Goal: Book appointment/travel/reservation

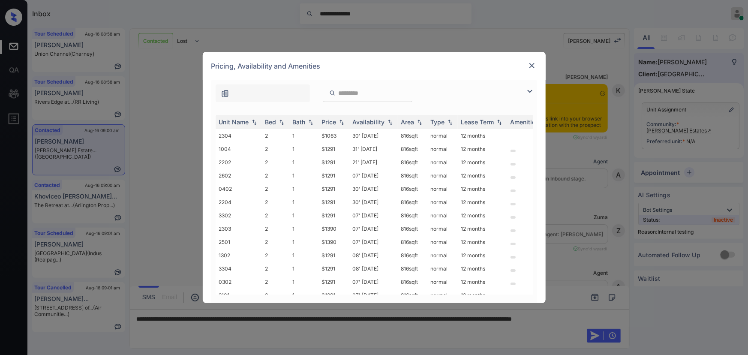
scroll to position [814, 0]
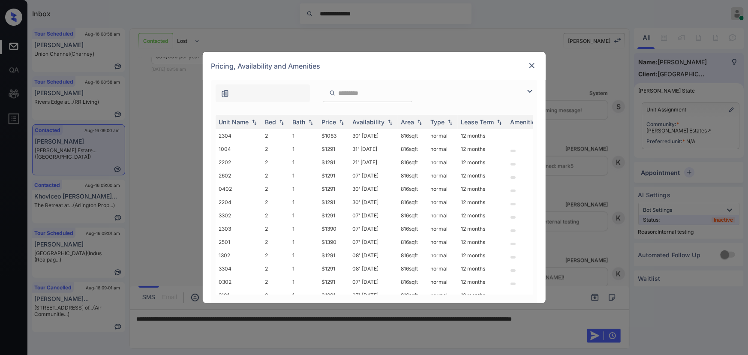
click at [528, 89] on img at bounding box center [530, 91] width 10 height 10
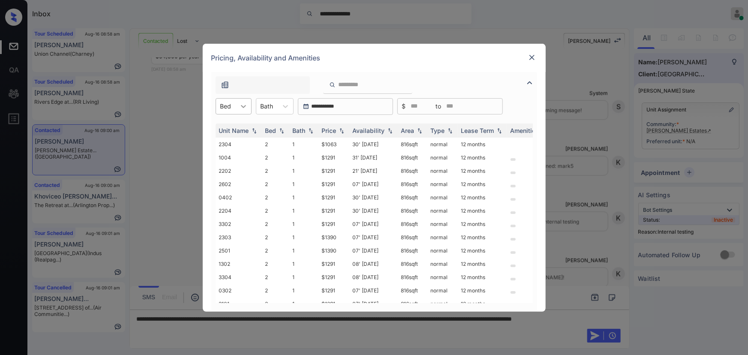
click at [245, 105] on icon at bounding box center [243, 106] width 9 height 9
click at [225, 154] on div "4" at bounding box center [234, 157] width 36 height 15
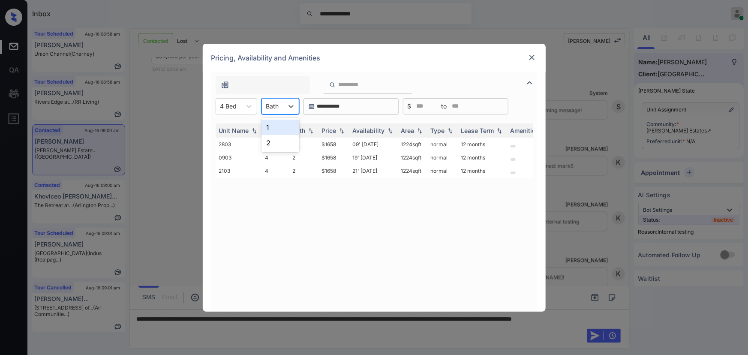
drag, startPoint x: 274, startPoint y: 108, endPoint x: 274, endPoint y: 144, distance: 36.0
click at [274, 108] on div at bounding box center [272, 106] width 13 height 9
click at [272, 139] on div "2" at bounding box center [280, 142] width 38 height 15
drag, startPoint x: 350, startPoint y: 132, endPoint x: 342, endPoint y: 131, distance: 7.8
click at [346, 132] on tr "Unit Name Bed Bath Price Availability Area Type Lease Term Amenities" at bounding box center [440, 130] width 448 height 14
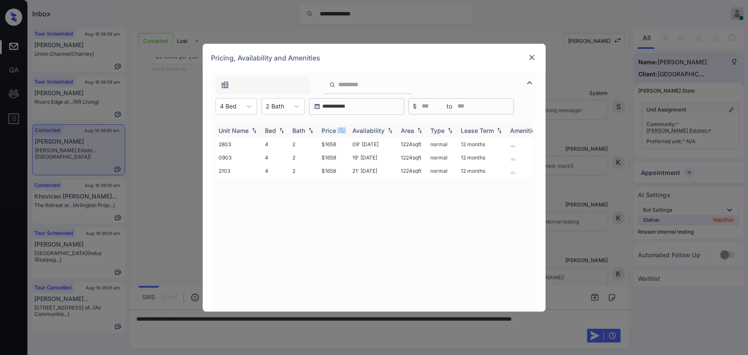
click at [342, 131] on img at bounding box center [341, 130] width 9 height 6
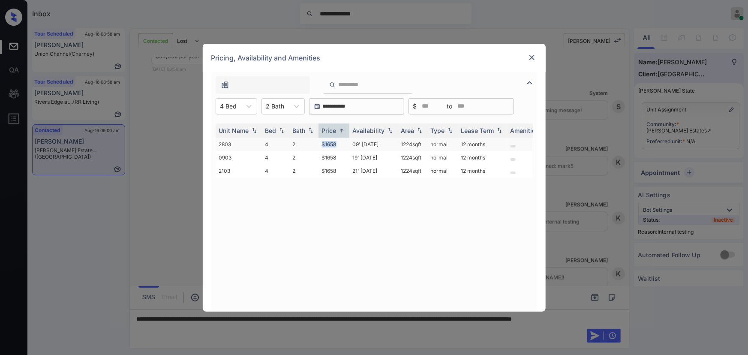
drag, startPoint x: 339, startPoint y: 145, endPoint x: 318, endPoint y: 142, distance: 20.4
click at [318, 142] on td "$1658" at bounding box center [333, 144] width 31 height 13
click at [330, 146] on td "$1658" at bounding box center [333, 144] width 31 height 13
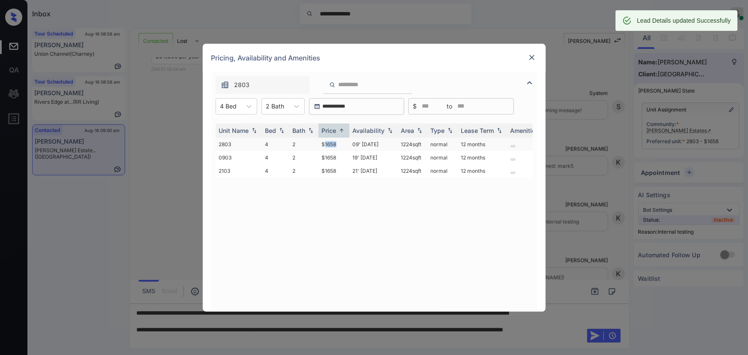
copy tr "1224 sqft"
drag, startPoint x: 424, startPoint y: 141, endPoint x: 385, endPoint y: 141, distance: 39.0
click at [386, 141] on tr "2803 4 2 $1658 09' May 25 1224 sqft normal 12 months" at bounding box center [440, 144] width 448 height 13
drag, startPoint x: 538, startPoint y: 56, endPoint x: 531, endPoint y: 56, distance: 7.3
click at [537, 56] on div "Pricing, Availability and Amenities" at bounding box center [374, 58] width 343 height 28
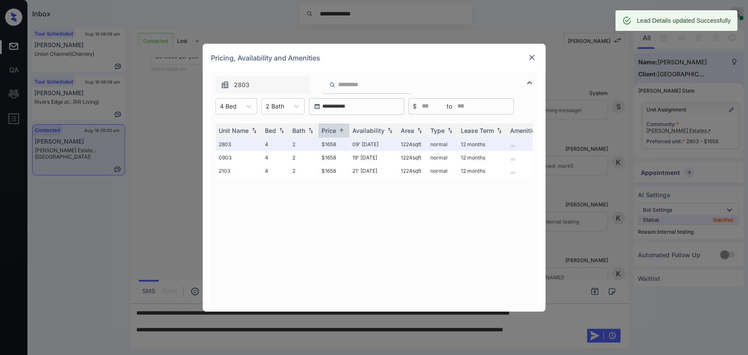
click at [531, 56] on img at bounding box center [532, 57] width 9 height 9
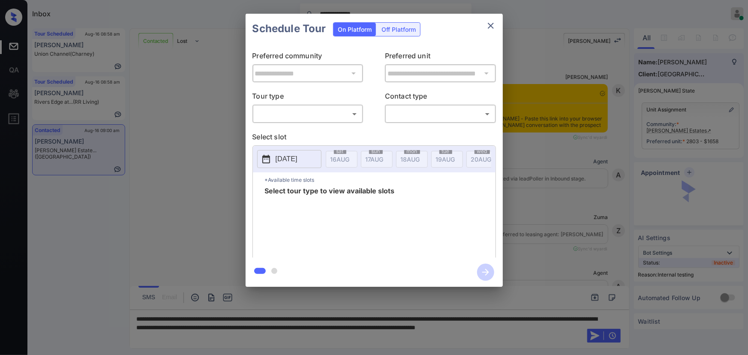
scroll to position [814, 0]
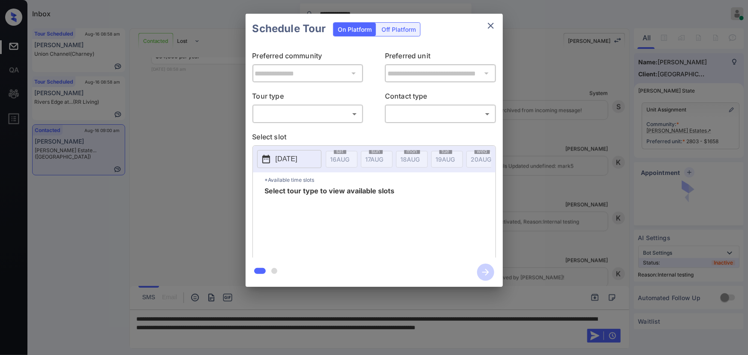
click at [326, 114] on body "**********" at bounding box center [374, 177] width 748 height 355
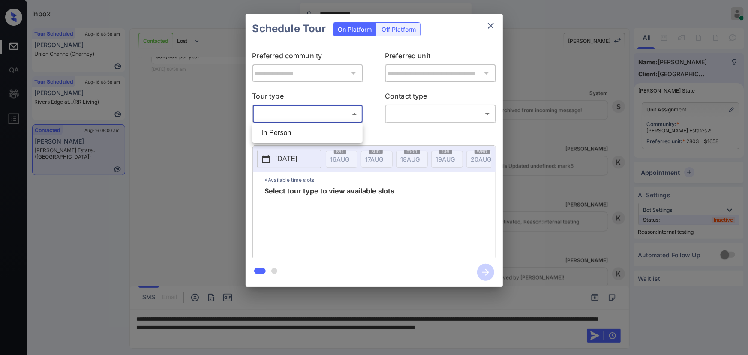
drag, startPoint x: 309, startPoint y: 138, endPoint x: 329, endPoint y: 133, distance: 20.2
click at [314, 137] on li "In Person" at bounding box center [308, 132] width 106 height 15
type input "********"
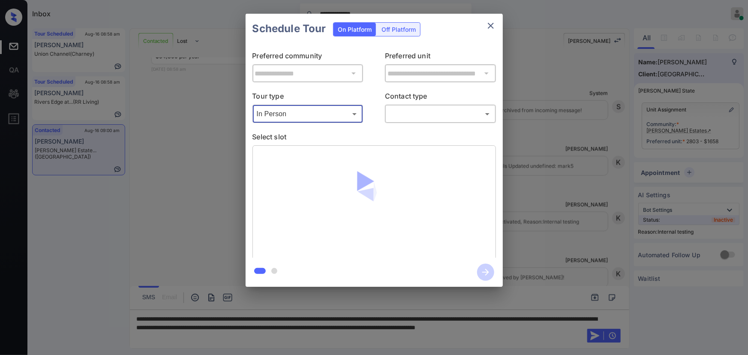
click at [415, 117] on body "**********" at bounding box center [374, 177] width 748 height 355
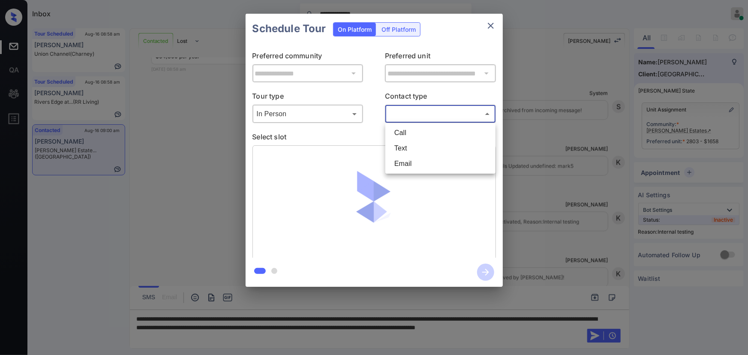
click at [406, 147] on li "Text" at bounding box center [440, 148] width 106 height 15
type input "****"
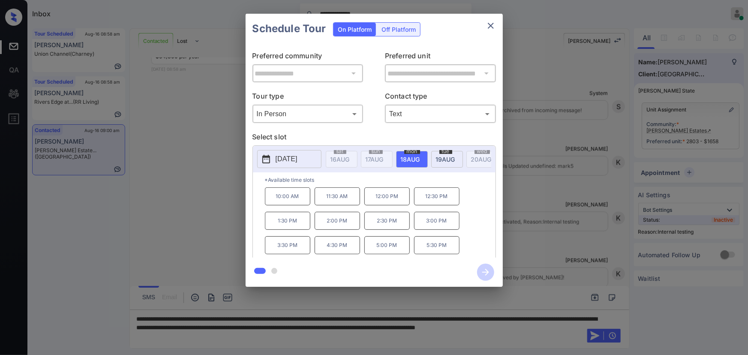
click at [350, 158] on span "18 AUG" at bounding box center [339, 159] width 19 height 7
copy div "10:00 AM 11:30 AM 12:00 PM 12:30 PM 1:30 PM 2:00 PM 2:30 PM 3:00 PM 3:30 PM"
drag, startPoint x: 300, startPoint y: 246, endPoint x: 271, endPoint y: 193, distance: 60.8
click at [271, 192] on div "10:00 AM 11:30 AM 12:00 PM 12:30 PM 1:30 PM 2:00 PM 2:30 PM 3:00 PM 3:30 PM 4:3…" at bounding box center [380, 221] width 231 height 69
click at [237, 336] on div at bounding box center [374, 177] width 748 height 355
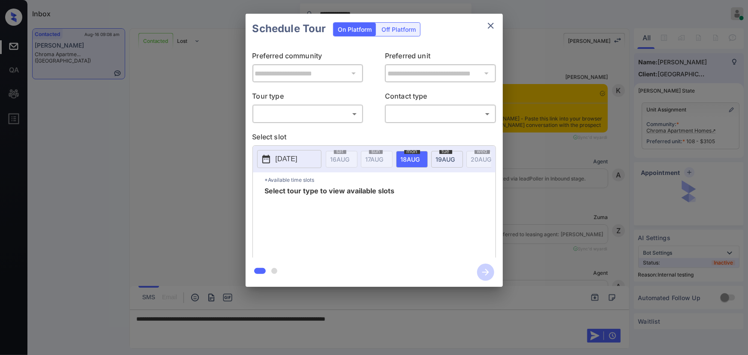
scroll to position [1414, 0]
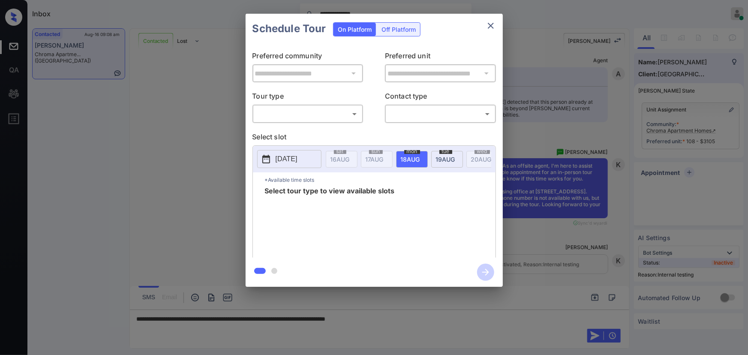
click at [335, 123] on div "**********" at bounding box center [374, 151] width 257 height 214
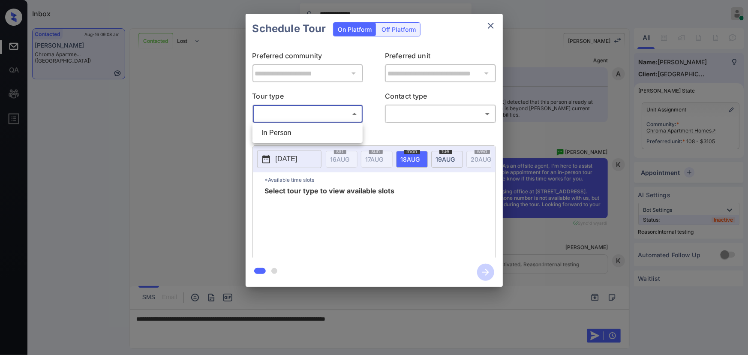
click at [327, 118] on body "**********" at bounding box center [374, 177] width 748 height 355
drag, startPoint x: 314, startPoint y: 134, endPoint x: 413, endPoint y: 125, distance: 99.0
click at [316, 133] on li "In Person" at bounding box center [308, 132] width 106 height 15
type input "********"
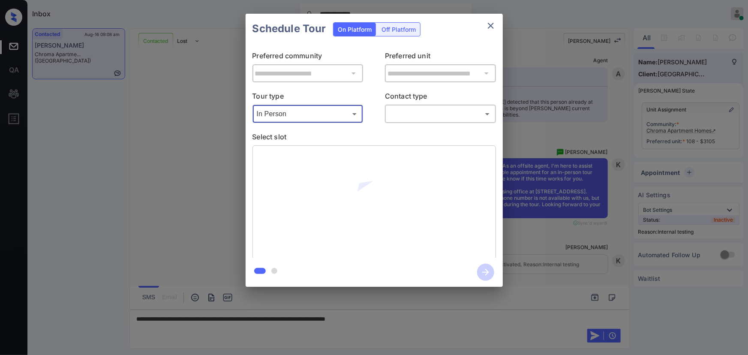
click at [424, 119] on body "**********" at bounding box center [374, 177] width 748 height 355
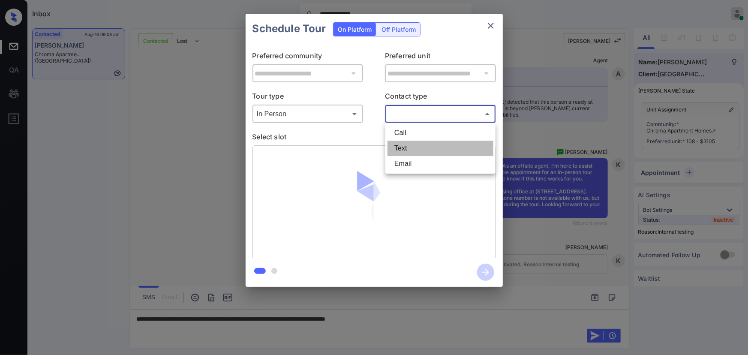
click at [415, 147] on li "Text" at bounding box center [440, 148] width 106 height 15
type input "****"
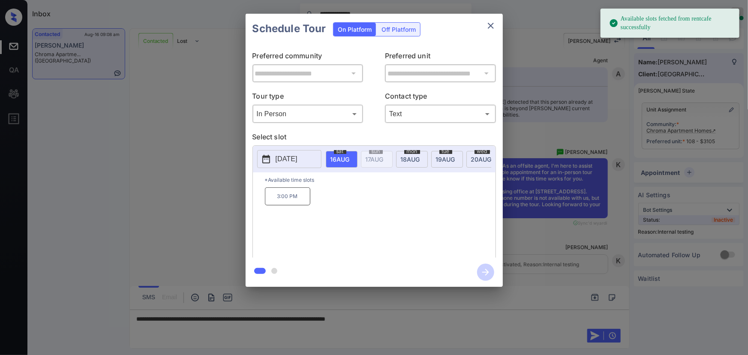
click at [350, 159] on span "18 AUG" at bounding box center [339, 159] width 19 height 7
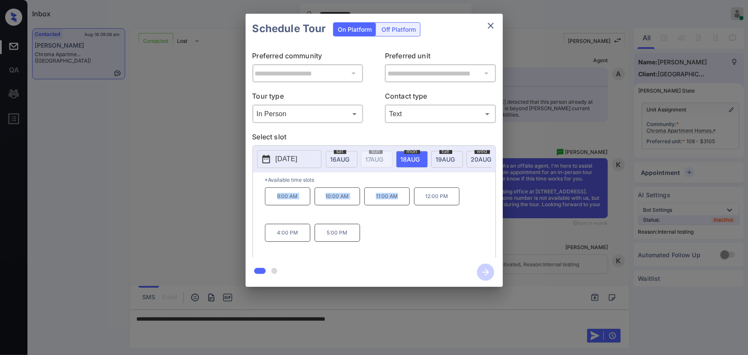
drag, startPoint x: 398, startPoint y: 201, endPoint x: 272, endPoint y: 200, distance: 125.6
click at [272, 200] on div "9:00 AM 10:00 AM 11:00 AM 12:00 PM 4:00 PM 5:00 PM" at bounding box center [380, 221] width 231 height 69
click at [383, 318] on div at bounding box center [374, 177] width 748 height 355
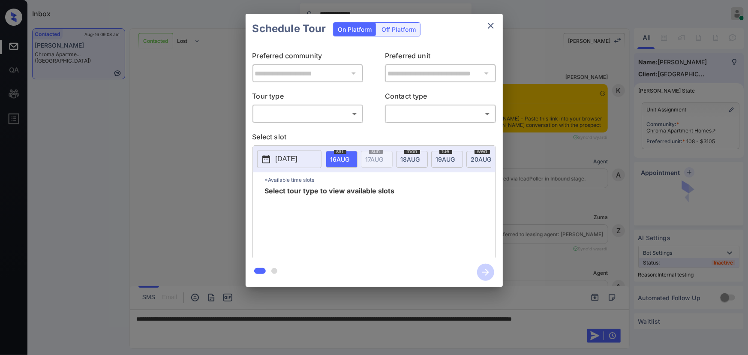
scroll to position [1414, 0]
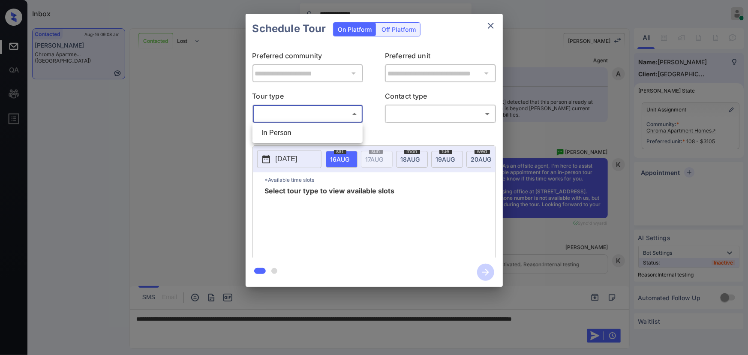
click at [330, 112] on body "**********" at bounding box center [374, 177] width 748 height 355
drag, startPoint x: 307, startPoint y: 134, endPoint x: 403, endPoint y: 112, distance: 98.9
click at [309, 134] on li "In Person" at bounding box center [308, 132] width 106 height 15
type input "********"
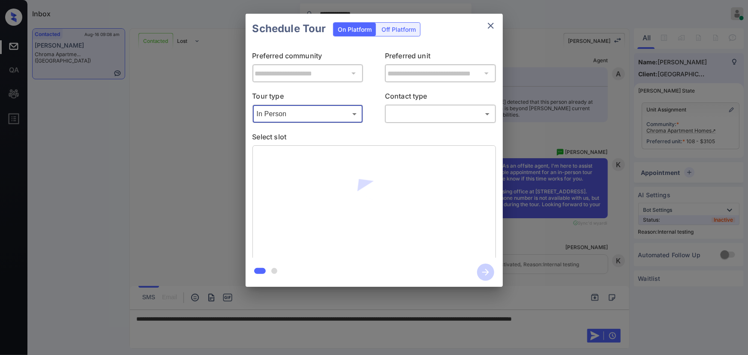
click at [408, 110] on body "**********" at bounding box center [374, 177] width 748 height 355
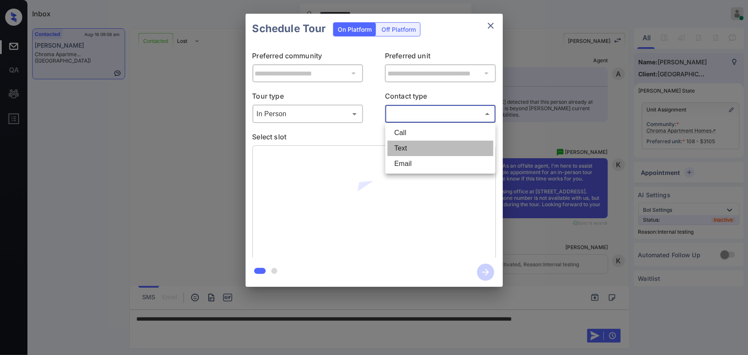
click at [401, 149] on li "Text" at bounding box center [440, 148] width 106 height 15
type input "****"
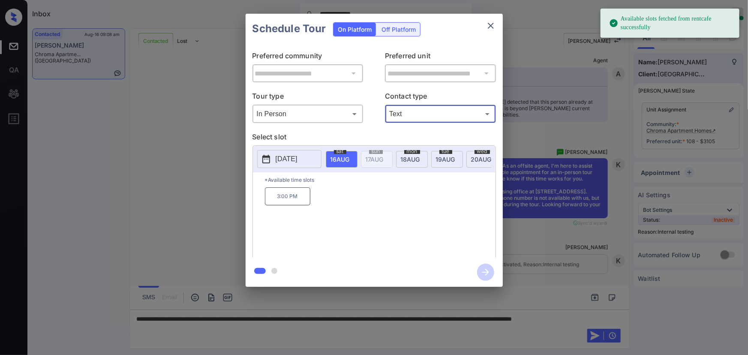
click at [350, 156] on span "18 AUG" at bounding box center [339, 159] width 19 height 7
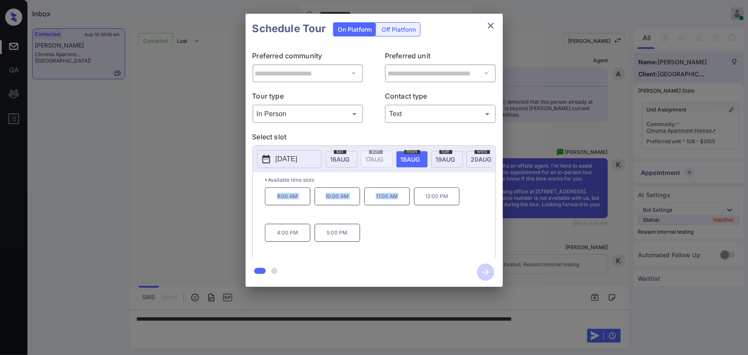
copy div "9:00 AM 10:00 AM 11:00 AM"
drag, startPoint x: 398, startPoint y: 199, endPoint x: 261, endPoint y: 198, distance: 136.3
click at [262, 198] on div "*Available time slots 9:00 AM 10:00 AM 11:00 AM 12:00 PM 4:00 PM 5:00 PM" at bounding box center [374, 216] width 243 height 88
click at [249, 330] on div at bounding box center [374, 177] width 748 height 355
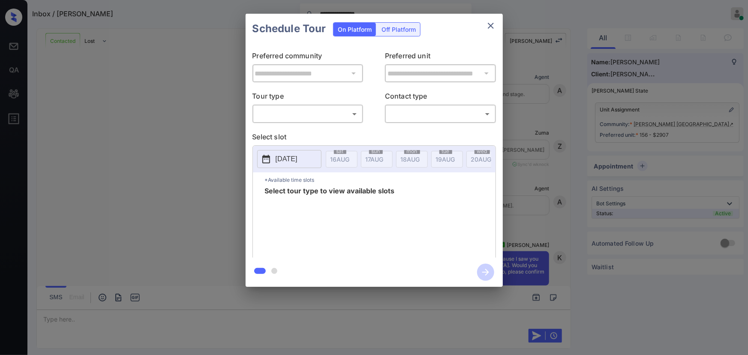
scroll to position [1108, 0]
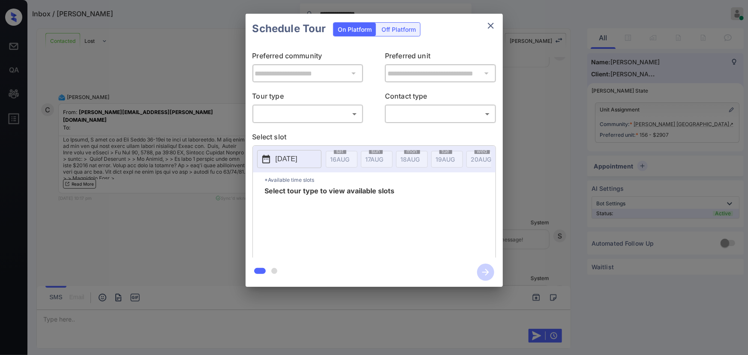
click at [326, 111] on body "**********" at bounding box center [374, 177] width 748 height 355
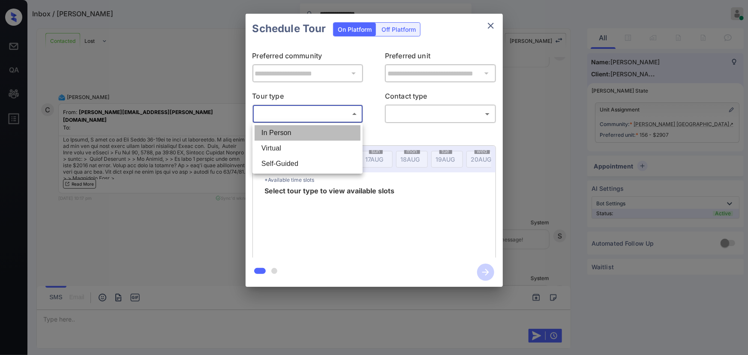
click at [295, 131] on li "In Person" at bounding box center [308, 132] width 106 height 15
type input "********"
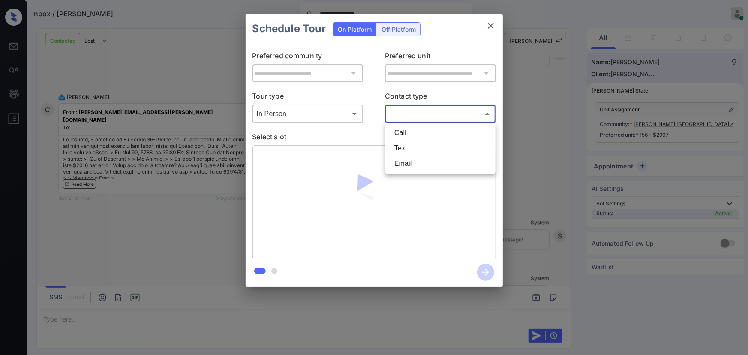
click at [413, 118] on body "**********" at bounding box center [374, 177] width 748 height 355
click at [403, 144] on li "Text" at bounding box center [440, 148] width 106 height 15
type input "****"
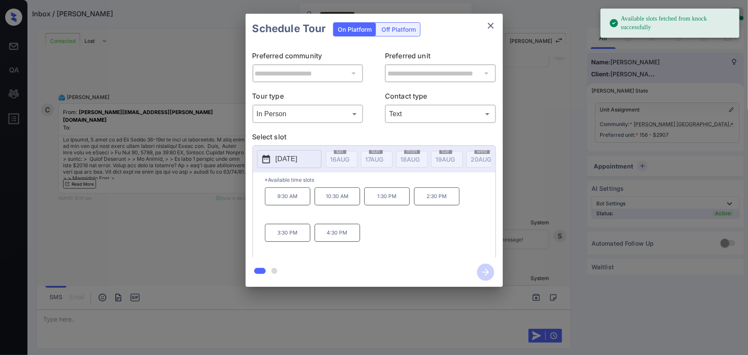
click at [287, 159] on p "2025-08-27" at bounding box center [287, 159] width 22 height 10
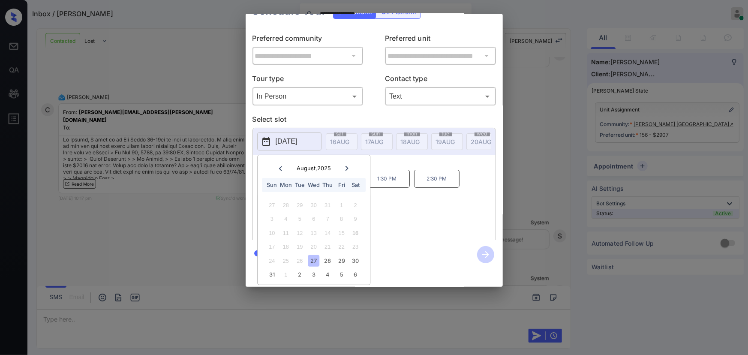
scroll to position [0, 0]
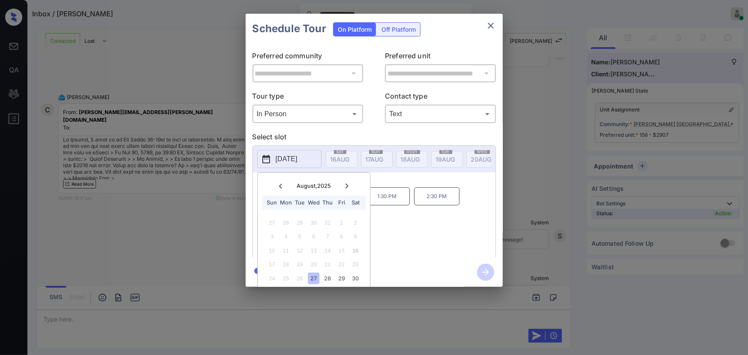
click at [396, 196] on div "9:30 AM 10:30 AM 1:30 PM 2:30 PM 3:30 PM 4:30 PM" at bounding box center [380, 221] width 231 height 69
click at [698, 90] on div "**********" at bounding box center [374, 150] width 748 height 300
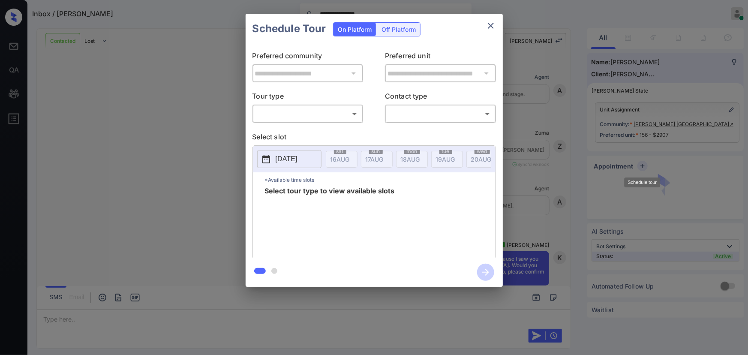
scroll to position [1108, 0]
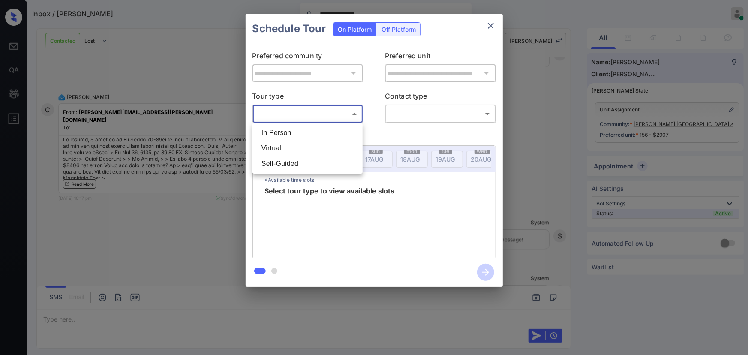
click at [277, 113] on body "**********" at bounding box center [374, 177] width 748 height 355
drag, startPoint x: 282, startPoint y: 131, endPoint x: 287, endPoint y: 130, distance: 4.8
click at [284, 130] on li "In Person" at bounding box center [308, 132] width 106 height 15
type input "********"
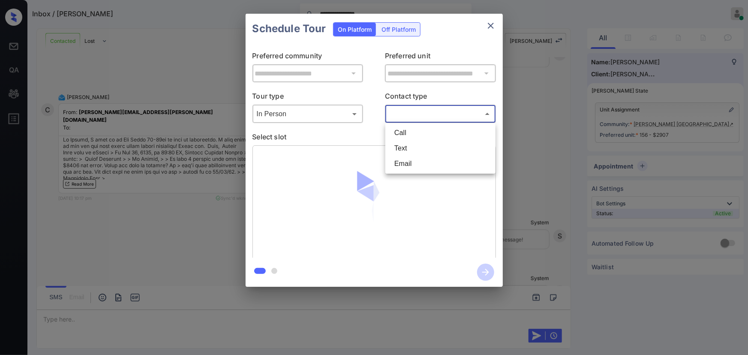
click at [417, 119] on body "**********" at bounding box center [374, 177] width 748 height 355
click at [402, 150] on li "Text" at bounding box center [440, 148] width 106 height 15
type input "****"
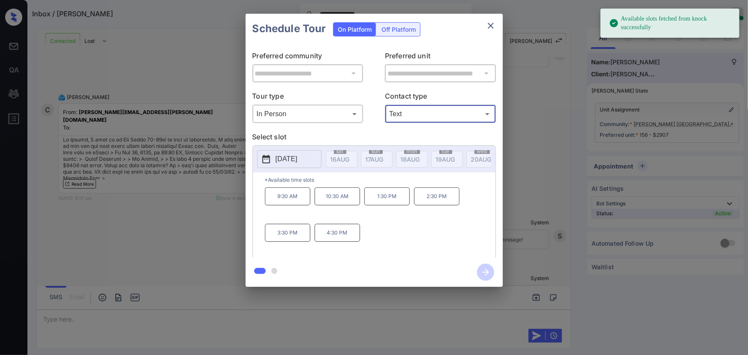
click at [290, 159] on p "2025-08-27" at bounding box center [287, 159] width 22 height 10
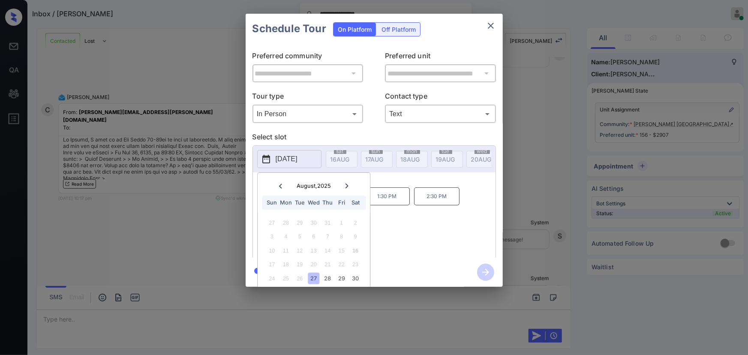
click at [313, 277] on div "27" at bounding box center [314, 279] width 12 height 12
click at [389, 218] on div "9:30 AM 10:30 AM 1:30 PM 2:30 PM 3:30 PM 4:30 PM" at bounding box center [380, 221] width 231 height 69
click at [393, 201] on p "1:30 PM" at bounding box center [386, 196] width 45 height 18
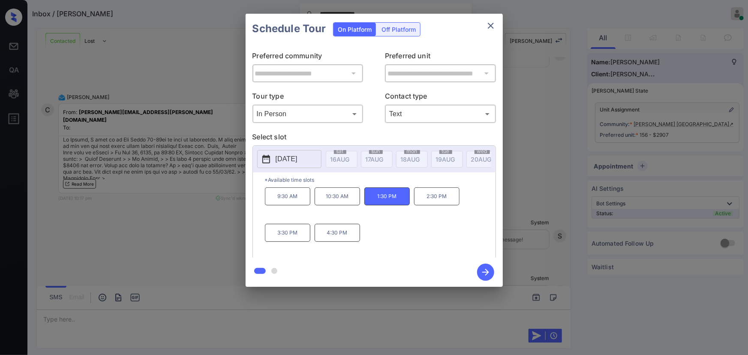
click at [288, 156] on p "2025-08-27" at bounding box center [287, 159] width 22 height 10
click at [347, 186] on icon at bounding box center [346, 185] width 5 height 5
click at [356, 236] on div "13" at bounding box center [356, 237] width 12 height 12
click at [414, 226] on div "10:30 AM 11:30 AM 12:30 PM 1:30 PM 2:30 PM 3:30 PM" at bounding box center [380, 221] width 231 height 69
click at [537, 195] on div "**********" at bounding box center [374, 150] width 748 height 300
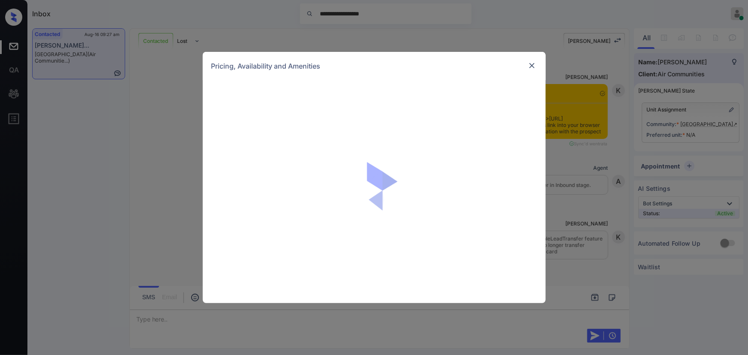
scroll to position [832, 0]
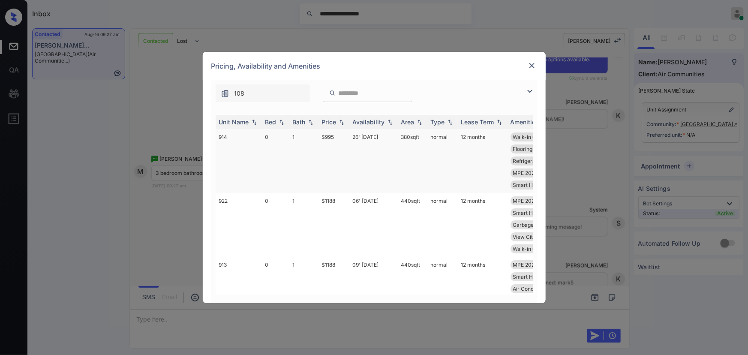
drag, startPoint x: 529, startPoint y: 92, endPoint x: 276, endPoint y: 157, distance: 261.7
click at [529, 93] on img at bounding box center [530, 91] width 10 height 10
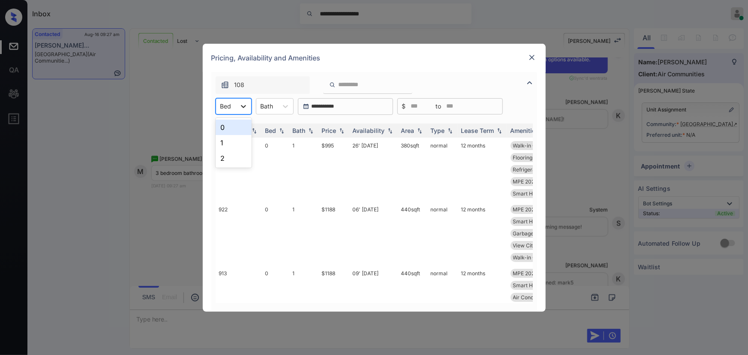
click at [243, 104] on icon at bounding box center [243, 106] width 9 height 9
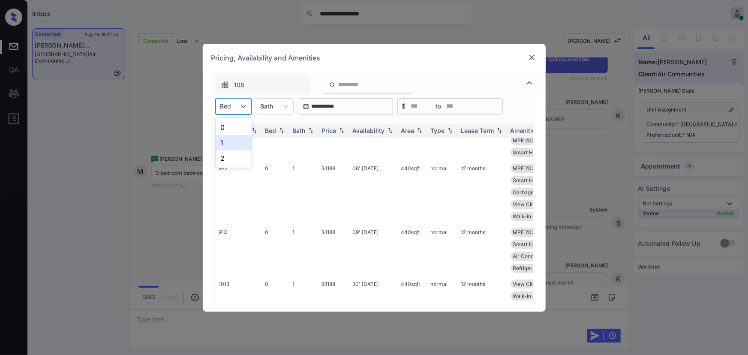
scroll to position [0, 0]
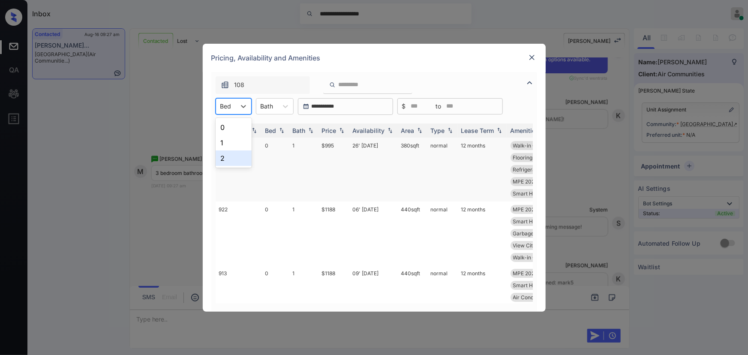
click at [228, 157] on div "2" at bounding box center [234, 157] width 36 height 15
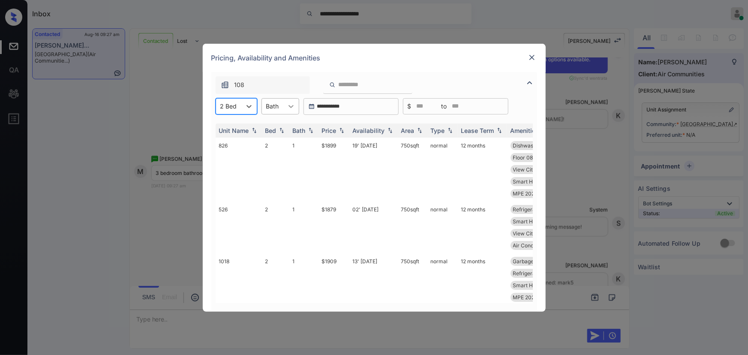
click at [294, 107] on icon at bounding box center [291, 106] width 9 height 9
click at [277, 125] on div "1" at bounding box center [280, 127] width 38 height 15
click at [340, 131] on img at bounding box center [341, 130] width 9 height 6
click at [339, 129] on img at bounding box center [341, 130] width 9 height 6
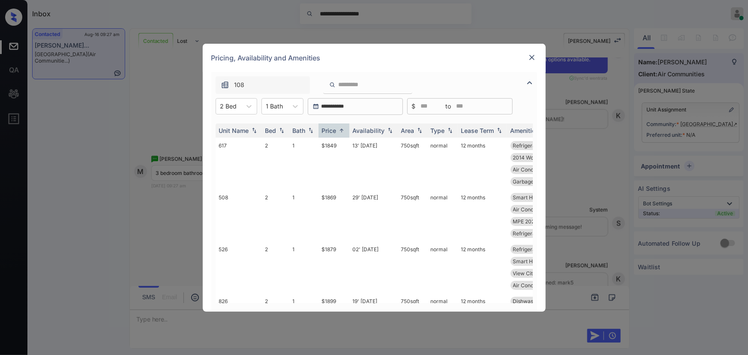
click at [609, 195] on div "**********" at bounding box center [374, 177] width 748 height 355
click at [531, 58] on img at bounding box center [532, 57] width 9 height 9
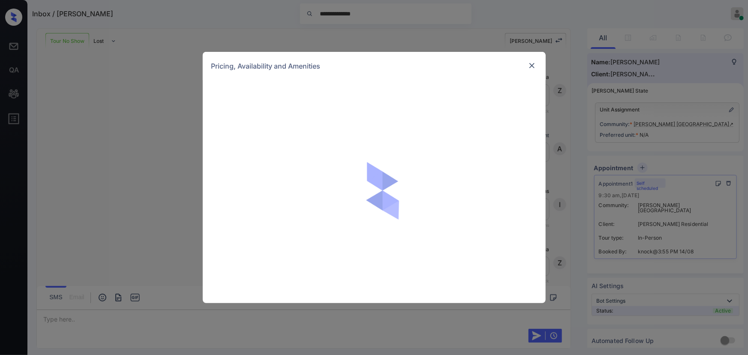
scroll to position [330, 0]
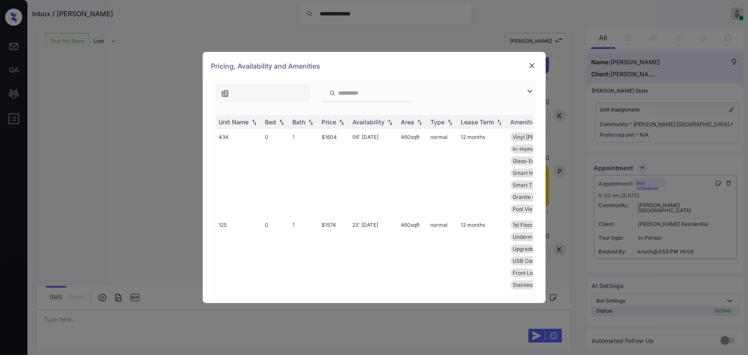
click at [528, 92] on img at bounding box center [530, 91] width 10 height 10
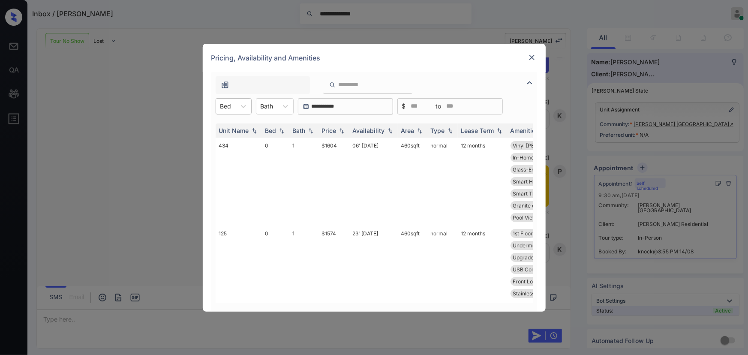
click at [232, 107] on div "Bed" at bounding box center [226, 106] width 20 height 12
drag, startPoint x: 226, startPoint y: 137, endPoint x: 235, endPoint y: 130, distance: 11.6
click at [226, 135] on div "1" at bounding box center [234, 142] width 36 height 15
click at [273, 102] on div at bounding box center [271, 106] width 13 height 9
click at [270, 126] on div "1" at bounding box center [279, 127] width 38 height 15
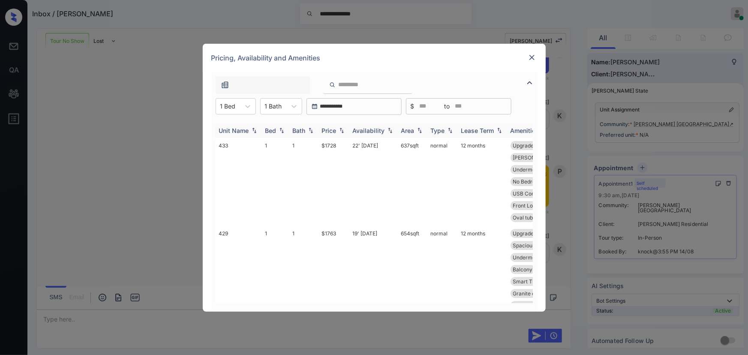
click at [336, 132] on div "Price" at bounding box center [329, 130] width 15 height 7
click at [334, 131] on div "Price" at bounding box center [329, 130] width 15 height 7
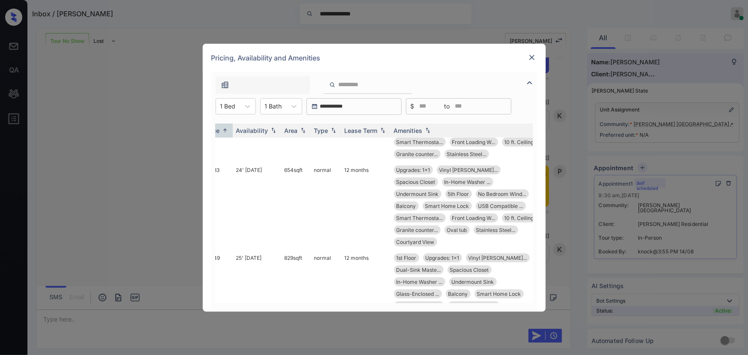
scroll to position [391, 118]
click at [303, 250] on td "829 sqft" at bounding box center [295, 294] width 30 height 88
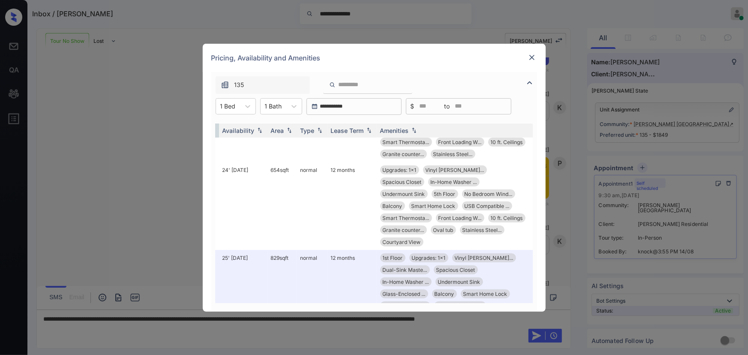
scroll to position [391, 136]
click at [531, 57] on img at bounding box center [532, 57] width 9 height 9
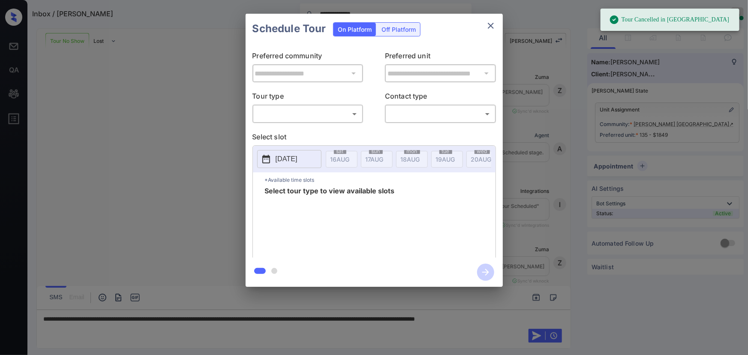
scroll to position [330, 0]
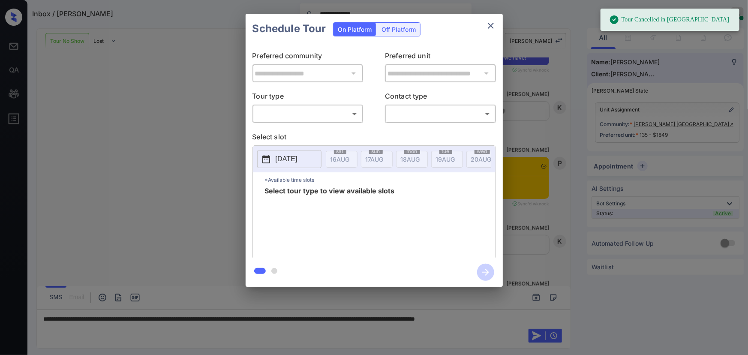
click at [278, 114] on body "**********" at bounding box center [374, 177] width 748 height 355
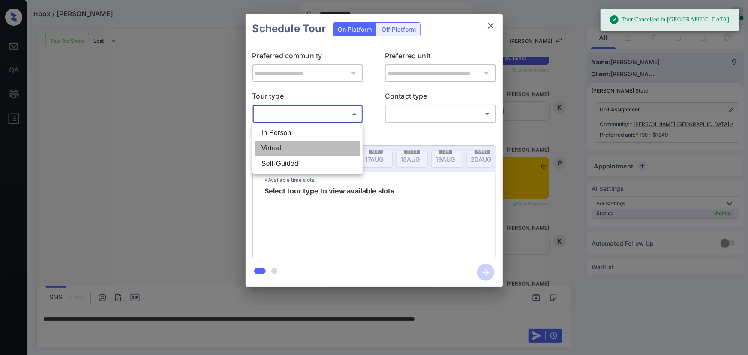
drag, startPoint x: 277, startPoint y: 149, endPoint x: 382, endPoint y: 126, distance: 107.4
click at [279, 146] on li "Virtual" at bounding box center [308, 148] width 106 height 15
type input "*******"
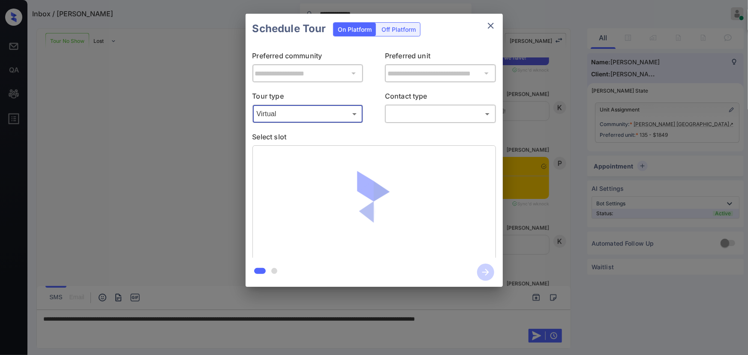
click at [411, 112] on body "**********" at bounding box center [374, 177] width 748 height 355
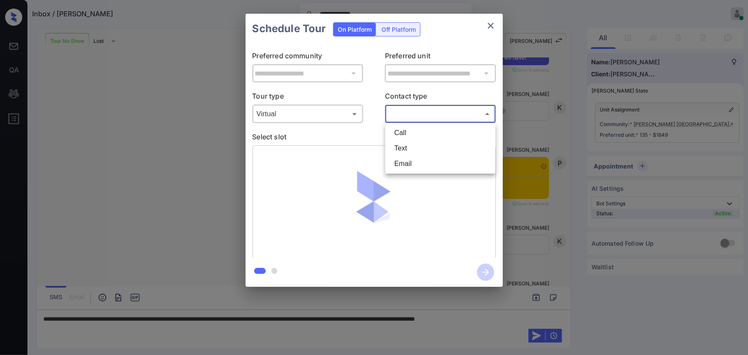
click at [404, 146] on li "Text" at bounding box center [440, 148] width 106 height 15
type input "****"
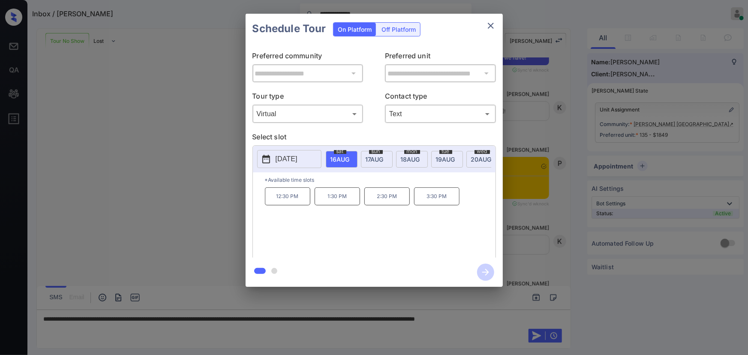
click at [291, 200] on p "12:30 PM" at bounding box center [287, 196] width 45 height 18
click at [519, 300] on div at bounding box center [374, 177] width 748 height 355
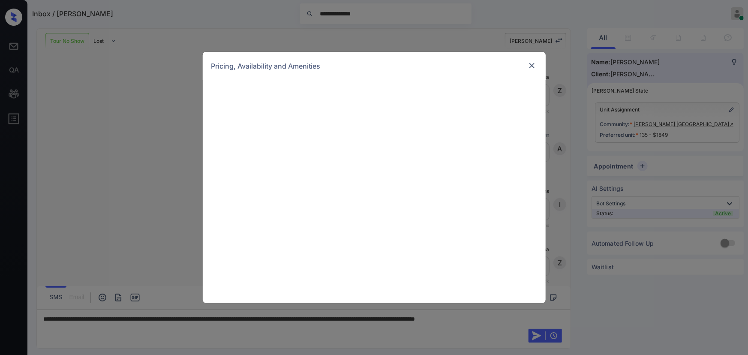
scroll to position [330, 0]
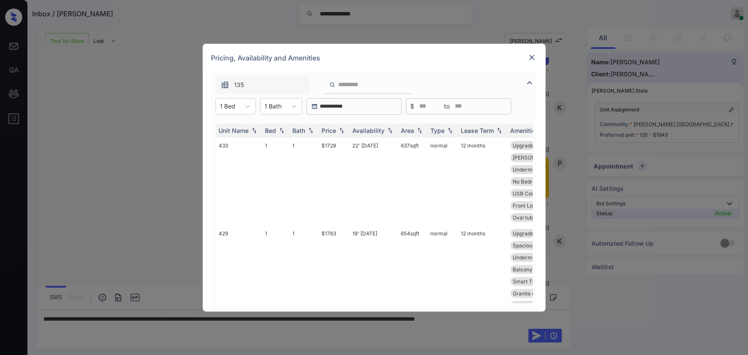
click at [533, 59] on img at bounding box center [532, 57] width 9 height 9
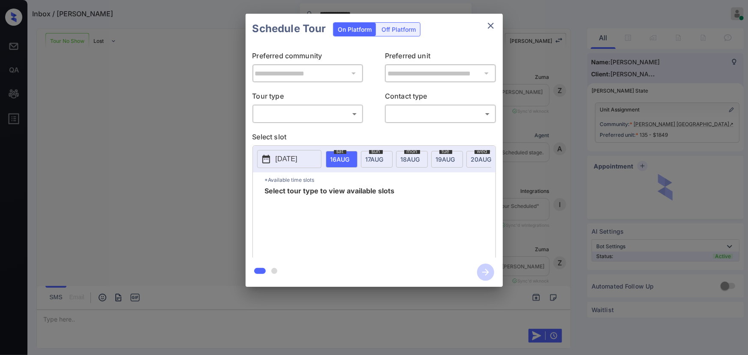
scroll to position [578, 0]
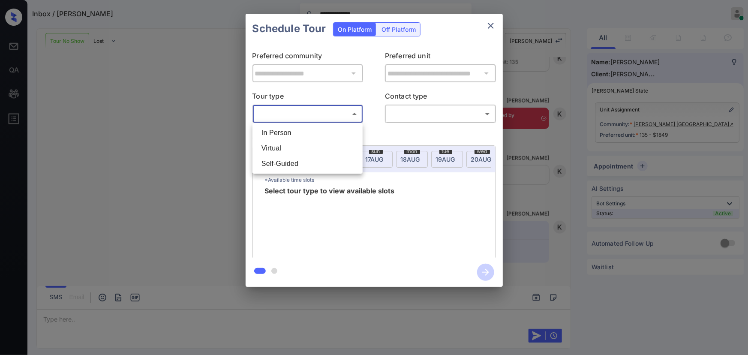
click at [331, 119] on body "**********" at bounding box center [374, 177] width 748 height 355
click at [297, 147] on li "Virtual" at bounding box center [308, 148] width 106 height 15
type input "*******"
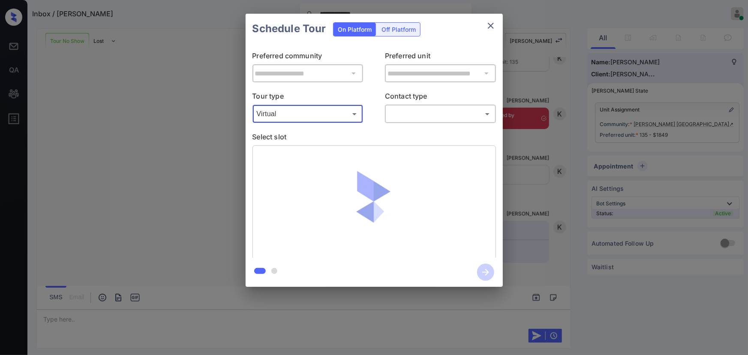
click at [445, 113] on body "**********" at bounding box center [374, 177] width 748 height 355
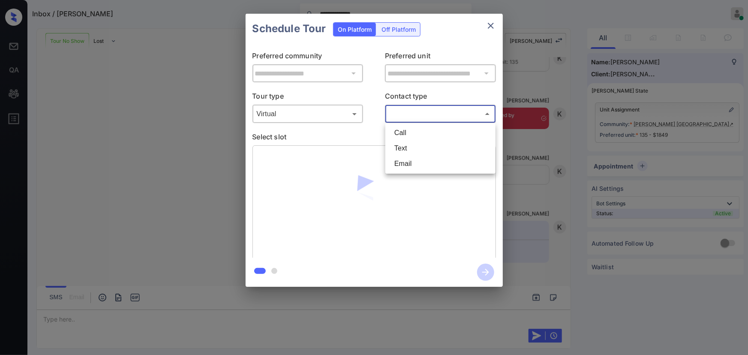
click at [403, 148] on li "Text" at bounding box center [440, 148] width 106 height 15
type input "****"
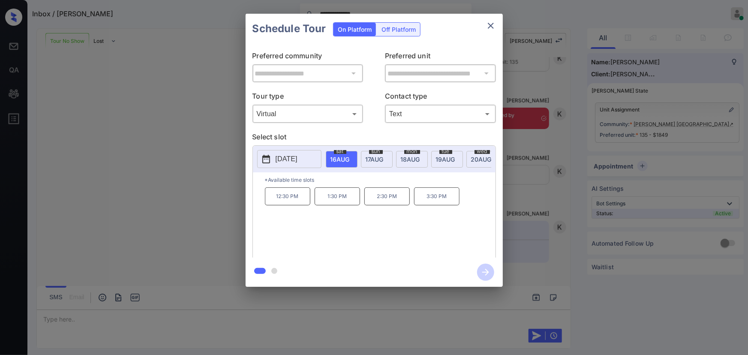
click at [411, 280] on div at bounding box center [374, 272] width 257 height 29
click at [286, 200] on p "12:30 PM" at bounding box center [287, 196] width 45 height 18
click at [483, 270] on icon "button" at bounding box center [485, 272] width 17 height 17
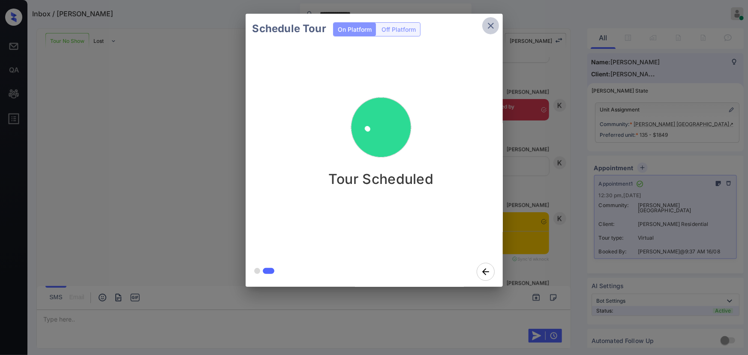
click at [491, 25] on icon "close" at bounding box center [491, 26] width 6 height 6
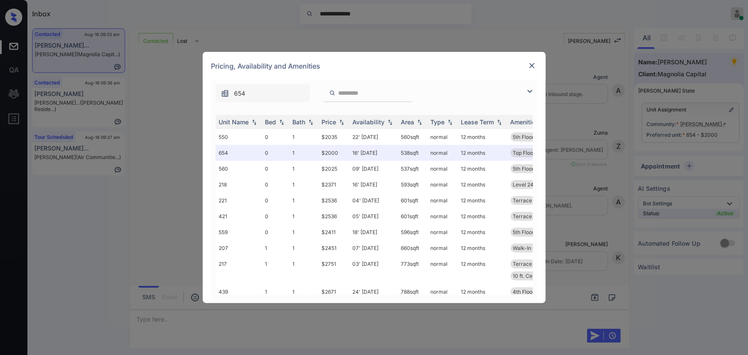
scroll to position [1087, 0]
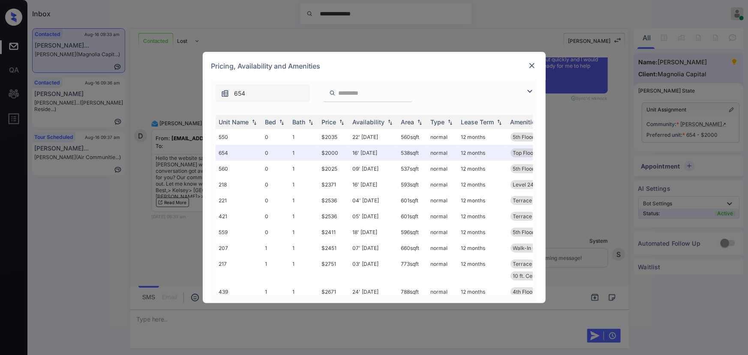
click at [529, 91] on img at bounding box center [530, 91] width 10 height 10
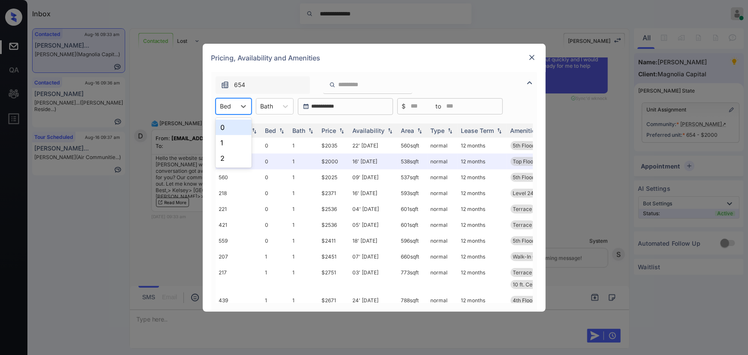
click at [233, 104] on div "Bed" at bounding box center [226, 106] width 20 height 12
drag, startPoint x: 228, startPoint y: 128, endPoint x: 278, endPoint y: 104, distance: 55.2
click at [229, 128] on div "0" at bounding box center [234, 127] width 36 height 15
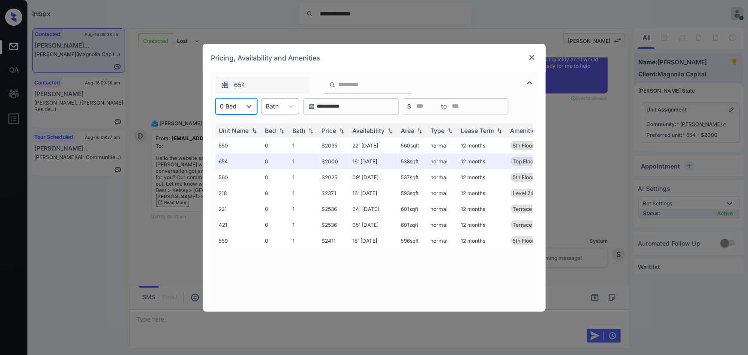
click at [279, 103] on div "Bath" at bounding box center [272, 106] width 21 height 12
click at [277, 127] on div "1" at bounding box center [280, 127] width 38 height 15
click at [344, 130] on img at bounding box center [341, 130] width 9 height 6
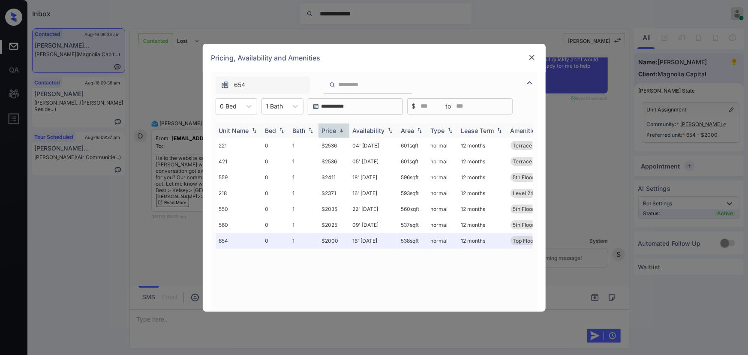
click at [344, 130] on img at bounding box center [341, 130] width 9 height 6
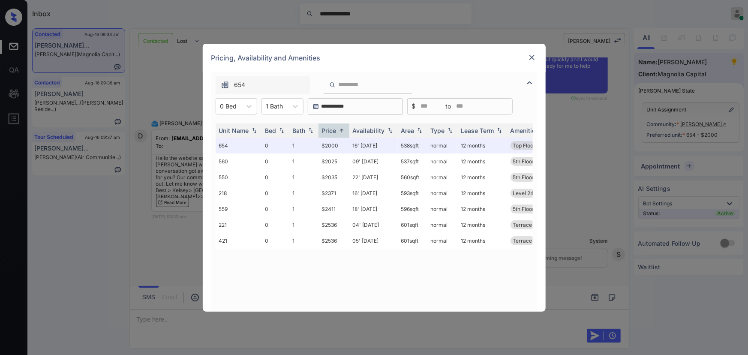
click at [533, 59] on img at bounding box center [532, 57] width 9 height 9
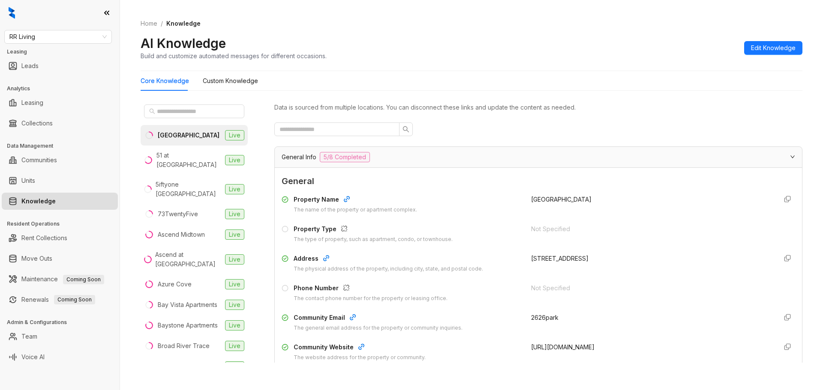
click at [56, 201] on link "Knowledge" at bounding box center [38, 201] width 34 height 17
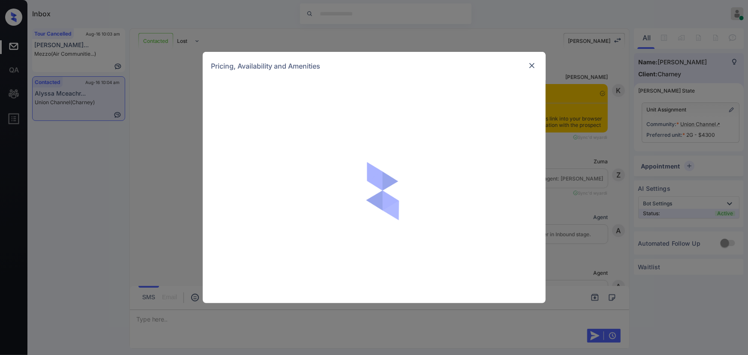
scroll to position [1320, 0]
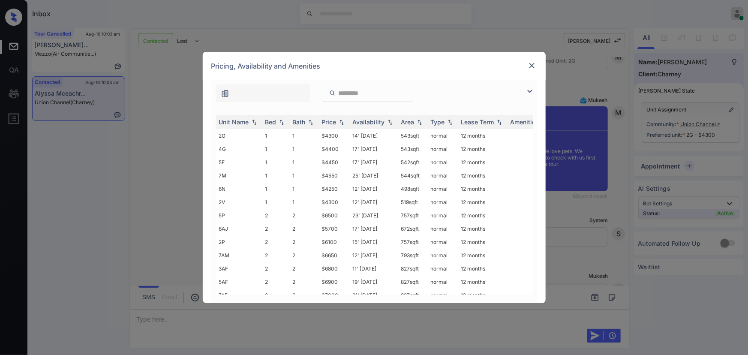
click at [528, 91] on img at bounding box center [530, 91] width 10 height 10
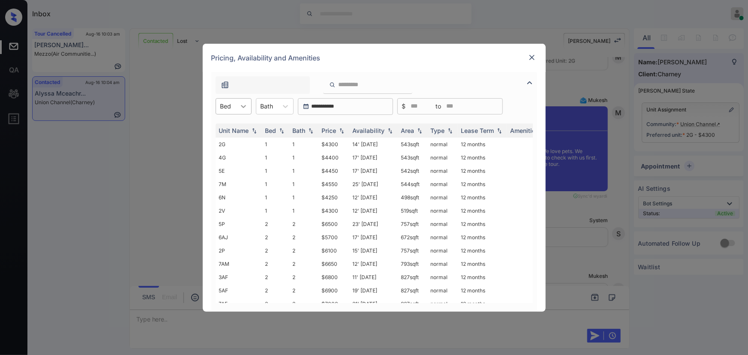
click at [240, 110] on div at bounding box center [243, 106] width 15 height 15
click at [236, 124] on div "1" at bounding box center [234, 127] width 36 height 15
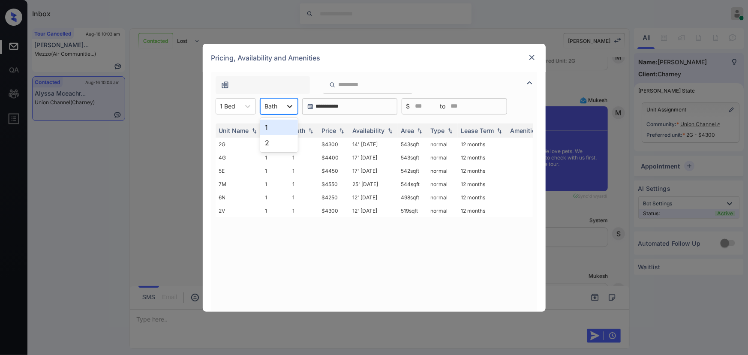
click at [283, 105] on div at bounding box center [289, 106] width 15 height 15
click at [276, 129] on div "1" at bounding box center [279, 127] width 38 height 15
click at [341, 131] on img at bounding box center [341, 130] width 9 height 6
click at [335, 144] on td "$4250" at bounding box center [333, 144] width 31 height 13
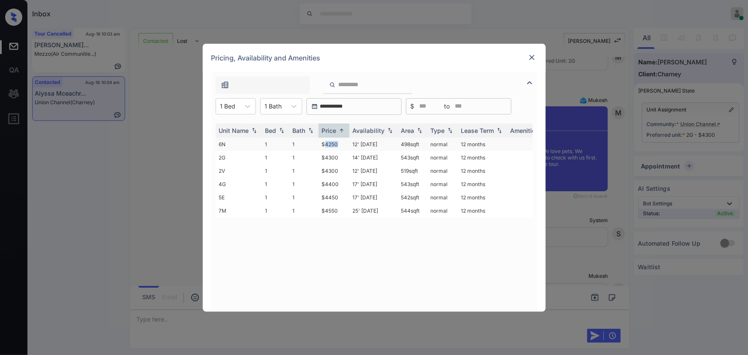
click at [335, 144] on td "$4250" at bounding box center [333, 144] width 31 height 13
copy td "498 sqft"
drag, startPoint x: 417, startPoint y: 144, endPoint x: 393, endPoint y: 145, distance: 24.0
click at [398, 144] on td "498 sqft" at bounding box center [413, 144] width 30 height 13
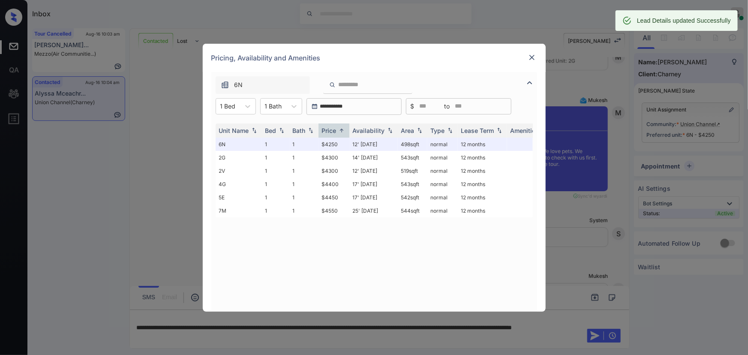
click at [187, 341] on div "**********" at bounding box center [374, 177] width 748 height 355
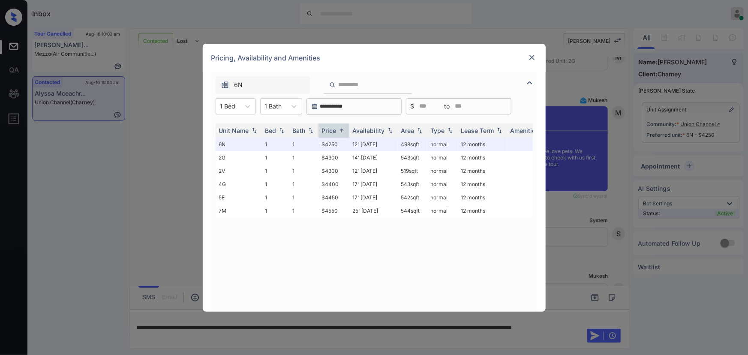
click at [530, 57] on img at bounding box center [532, 57] width 9 height 9
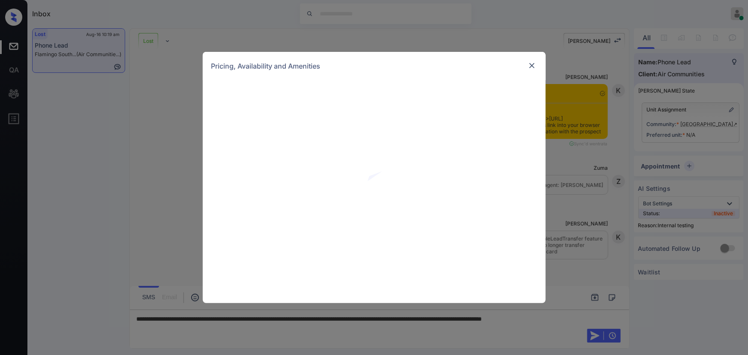
scroll to position [2514, 0]
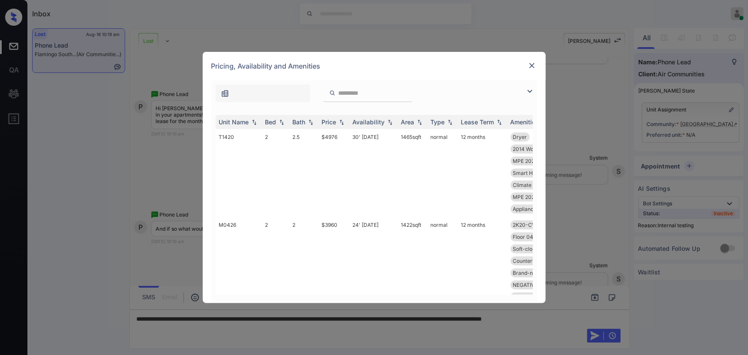
click at [529, 90] on img at bounding box center [530, 91] width 10 height 10
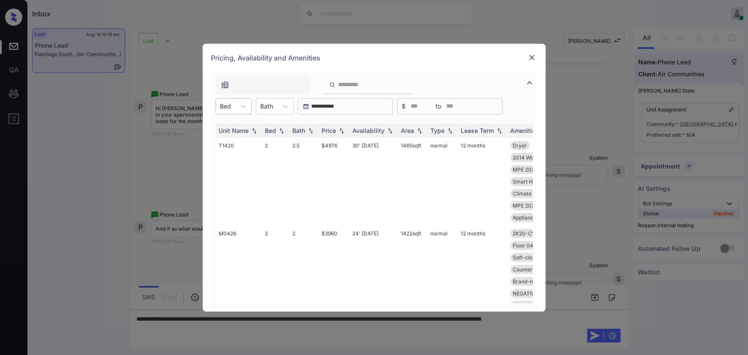
click at [229, 106] on div at bounding box center [225, 106] width 11 height 9
click at [223, 139] on div "1" at bounding box center [234, 142] width 36 height 15
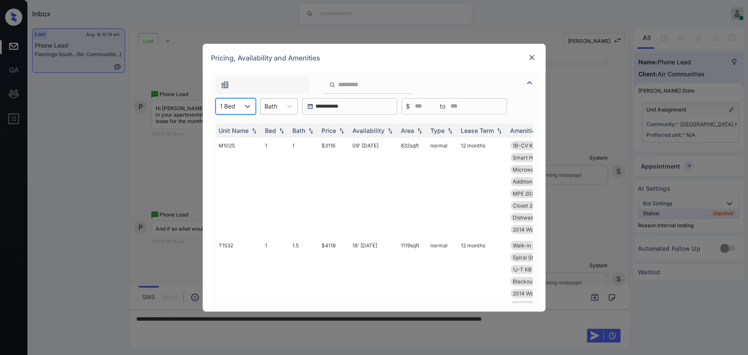
click at [276, 105] on div at bounding box center [271, 106] width 13 height 9
click at [271, 125] on div "1" at bounding box center [279, 127] width 38 height 15
click at [334, 128] on div "Price" at bounding box center [329, 130] width 15 height 7
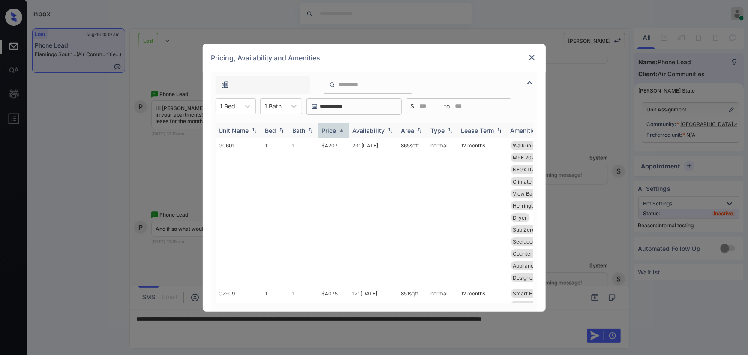
click at [334, 128] on div "Price" at bounding box center [329, 130] width 15 height 7
click at [377, 146] on td "04' Oct 25" at bounding box center [373, 170] width 48 height 64
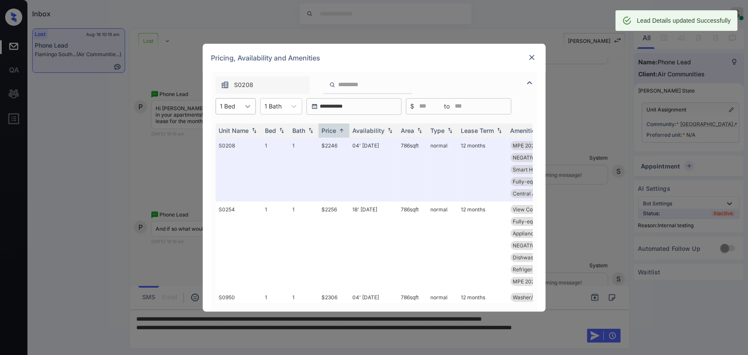
click at [245, 108] on icon at bounding box center [247, 106] width 9 height 9
drag, startPoint x: 226, startPoint y: 156, endPoint x: 282, endPoint y: 107, distance: 73.8
click at [226, 155] on div "2" at bounding box center [236, 157] width 40 height 15
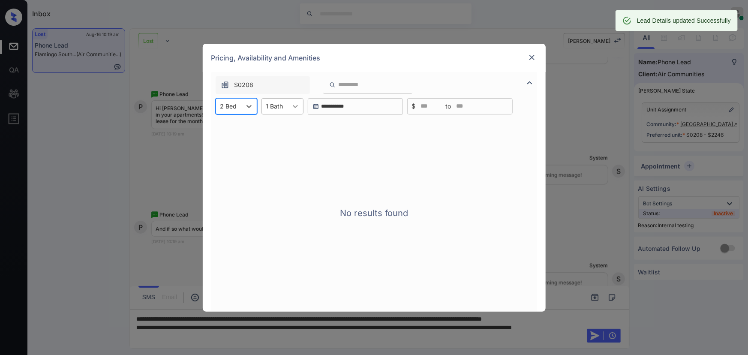
click at [291, 103] on icon at bounding box center [295, 106] width 9 height 9
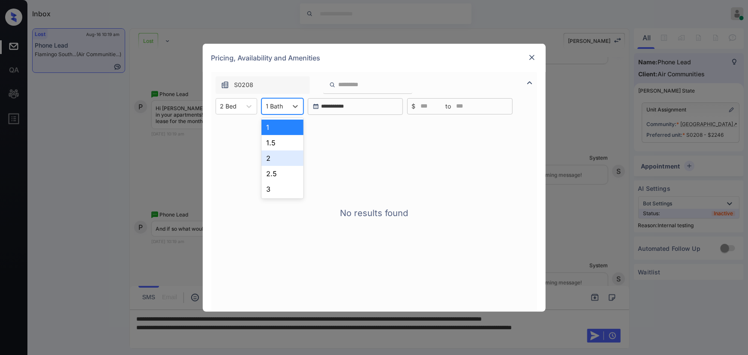
click at [274, 138] on div "1.5" at bounding box center [282, 142] width 42 height 15
click at [285, 111] on div "1.5 Bath" at bounding box center [277, 106] width 31 height 12
click at [273, 157] on div "2" at bounding box center [284, 157] width 47 height 15
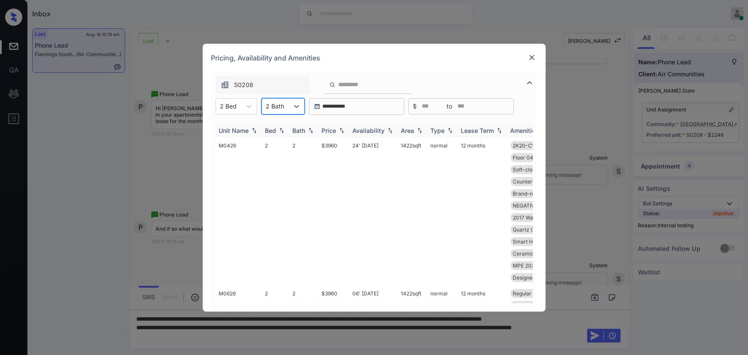
click at [337, 132] on div "Price" at bounding box center [334, 130] width 24 height 7
click at [340, 130] on img at bounding box center [341, 130] width 9 height 6
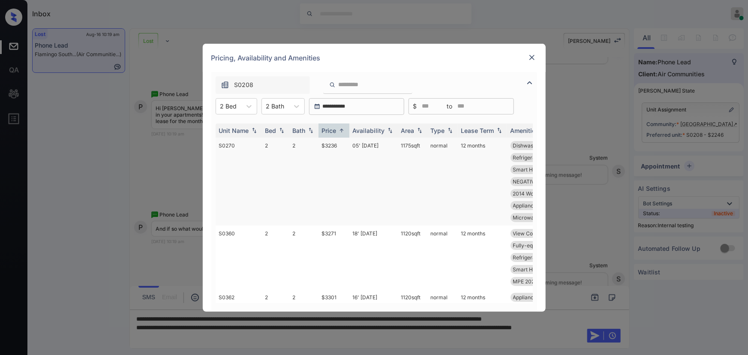
click at [334, 146] on td "$3236" at bounding box center [333, 182] width 31 height 88
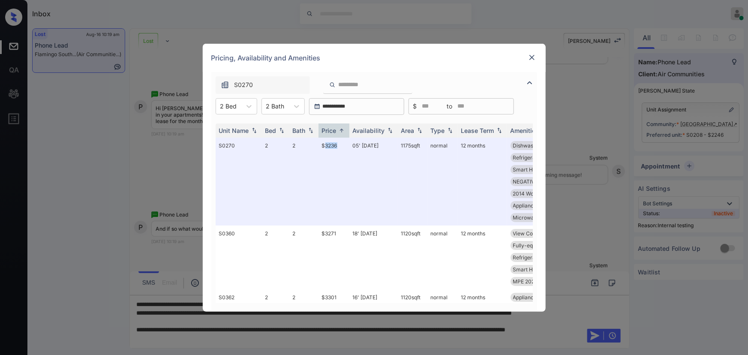
click at [531, 56] on img at bounding box center [532, 57] width 9 height 9
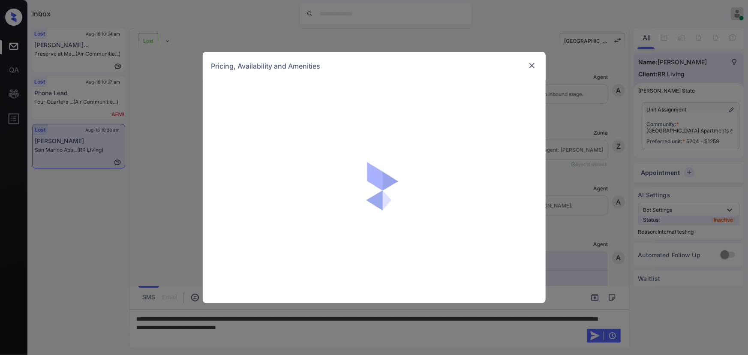
scroll to position [1331, 0]
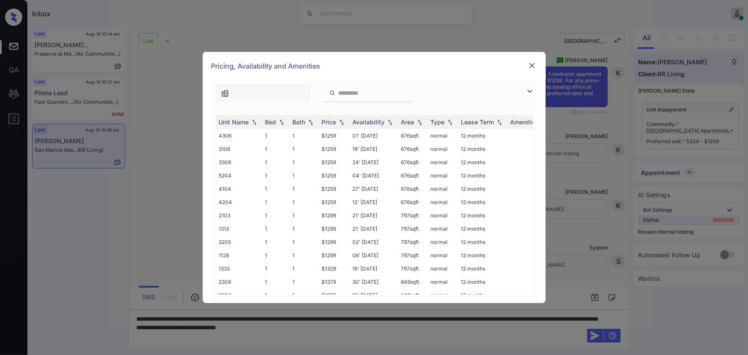
click at [527, 92] on img at bounding box center [530, 91] width 10 height 10
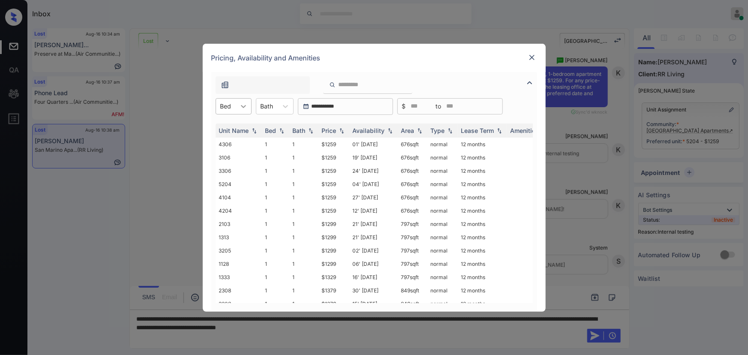
click at [236, 105] on div at bounding box center [243, 106] width 15 height 15
drag, startPoint x: 226, startPoint y: 129, endPoint x: 337, endPoint y: 150, distance: 113.4
click at [226, 129] on div "1" at bounding box center [234, 127] width 36 height 15
click at [340, 130] on img at bounding box center [341, 130] width 9 height 6
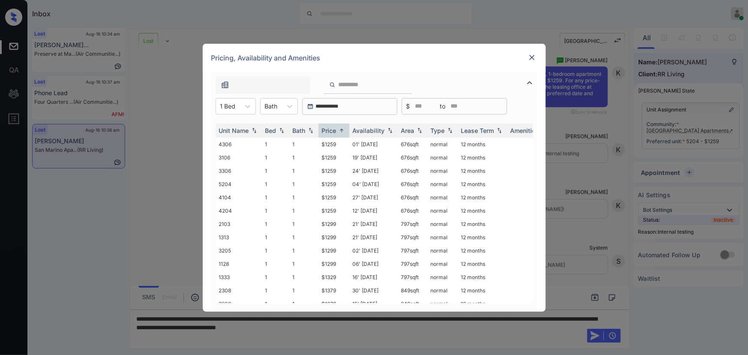
click at [530, 62] on div at bounding box center [532, 57] width 10 height 11
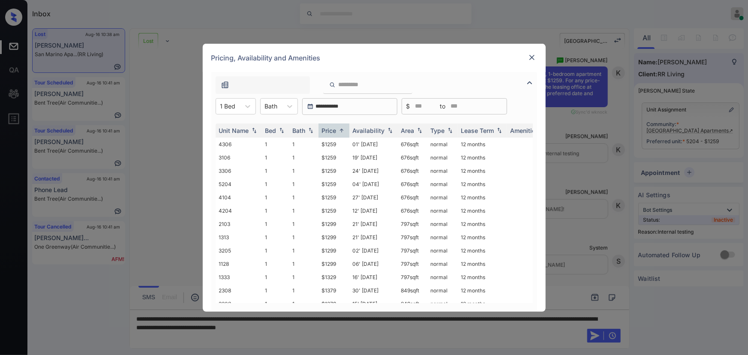
click at [531, 56] on img at bounding box center [532, 57] width 9 height 9
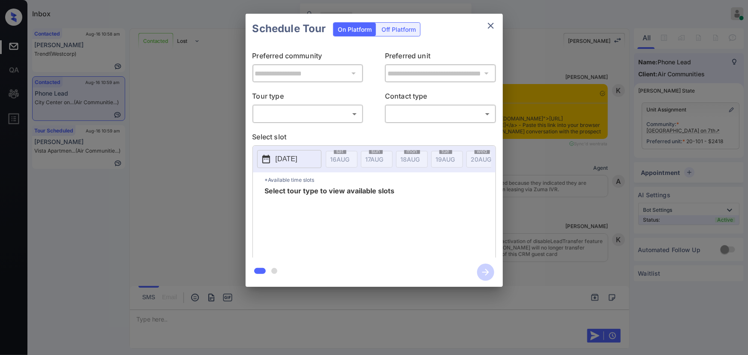
scroll to position [1392, 0]
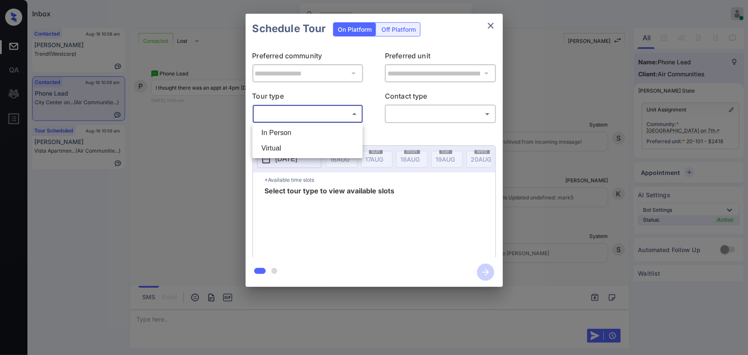
click at [299, 114] on body "Inbox [PERSON_NAME] Online Set yourself offline Set yourself on break Profile S…" at bounding box center [374, 177] width 748 height 355
drag, startPoint x: 294, startPoint y: 128, endPoint x: 364, endPoint y: 132, distance: 70.0
click at [294, 128] on li "In Person" at bounding box center [308, 132] width 106 height 15
type input "********"
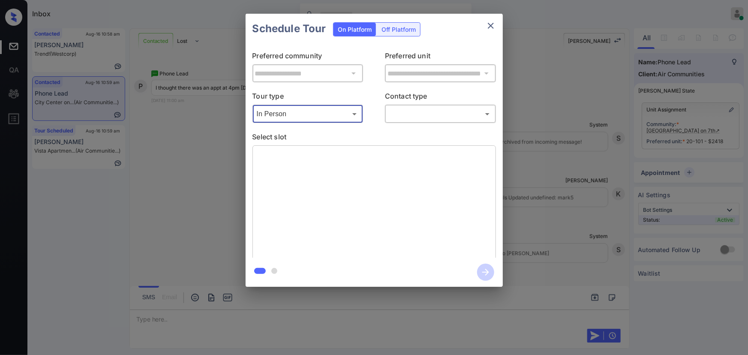
click at [433, 114] on body "Inbox [PERSON_NAME] Online Set yourself offline Set yourself on break Profile S…" at bounding box center [374, 177] width 748 height 355
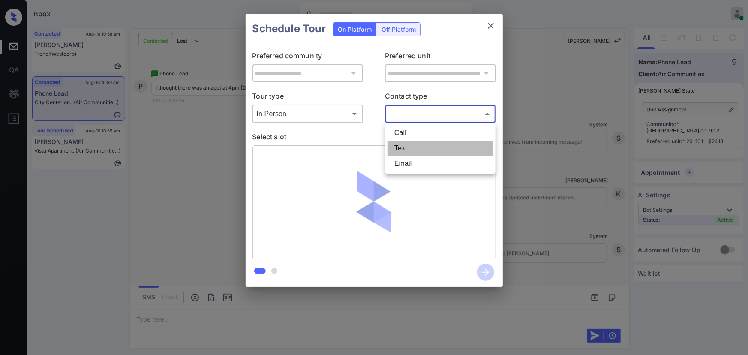
click at [407, 149] on li "Text" at bounding box center [440, 148] width 106 height 15
type input "****"
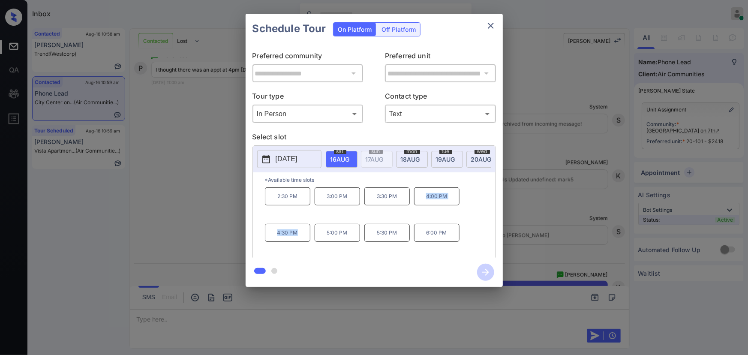
copy div "4:00 PM 4:30 PM"
drag, startPoint x: 303, startPoint y: 236, endPoint x: 421, endPoint y: 205, distance: 122.3
click at [421, 205] on div "2:30 PM 3:00 PM 3:30 PM 4:00 PM 4:30 PM 5:00 PM 5:30 PM 6:00 PM" at bounding box center [380, 221] width 231 height 69
click at [287, 312] on div at bounding box center [374, 177] width 748 height 355
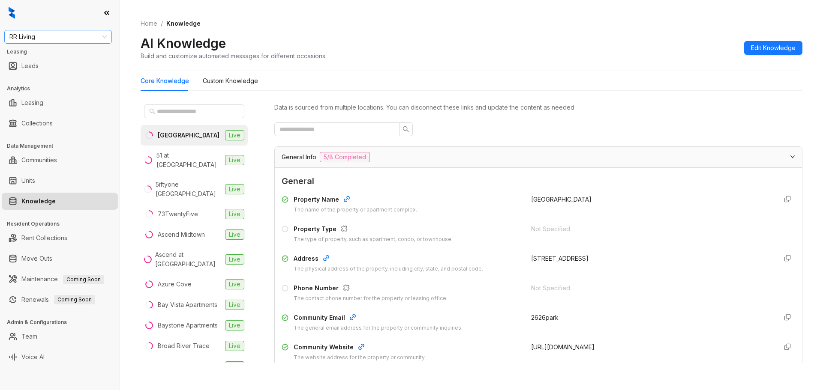
click at [102, 38] on span "RR Living" at bounding box center [57, 36] width 97 height 13
type input "******"
click at [66, 51] on div "United Apartment Group" at bounding box center [58, 53] width 94 height 9
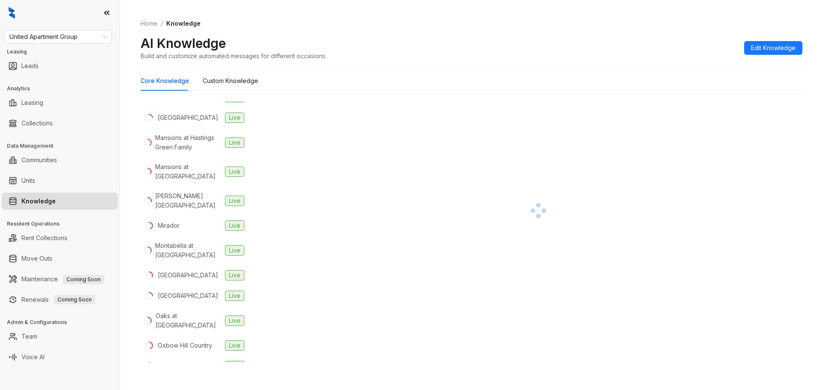
scroll to position [376, 0]
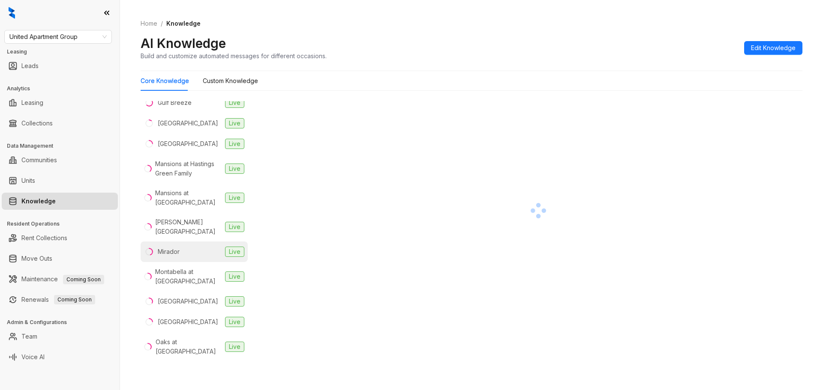
click at [177, 247] on div "Mirador" at bounding box center [169, 251] width 22 height 9
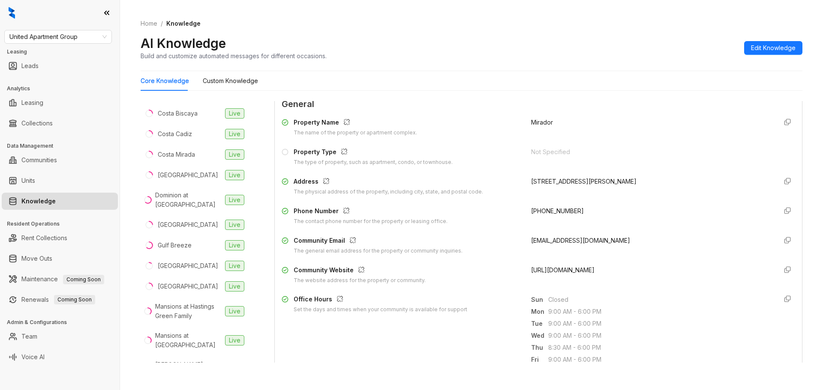
scroll to position [41, 0]
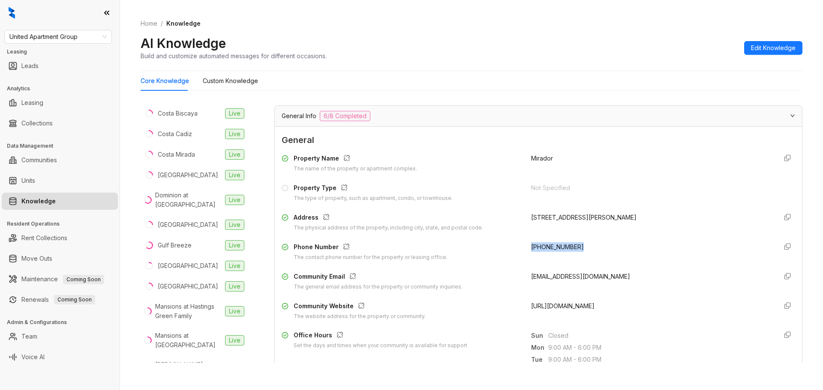
copy span "(817) 934-6688"
drag, startPoint x: 581, startPoint y: 242, endPoint x: 522, endPoint y: 244, distance: 59.6
click at [522, 244] on div "Phone Number The contact phone number for the property or leasing office. (817)…" at bounding box center [538, 252] width 513 height 19
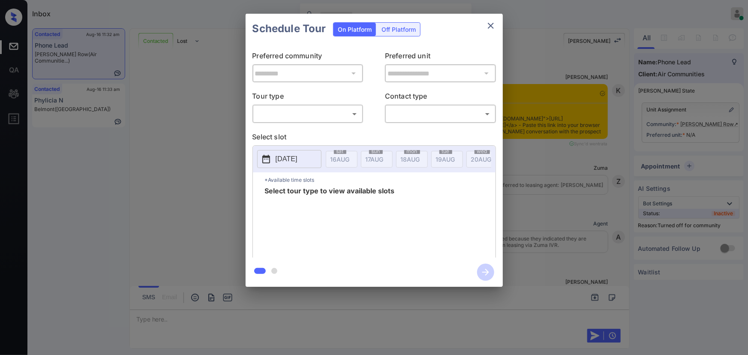
scroll to position [489, 0]
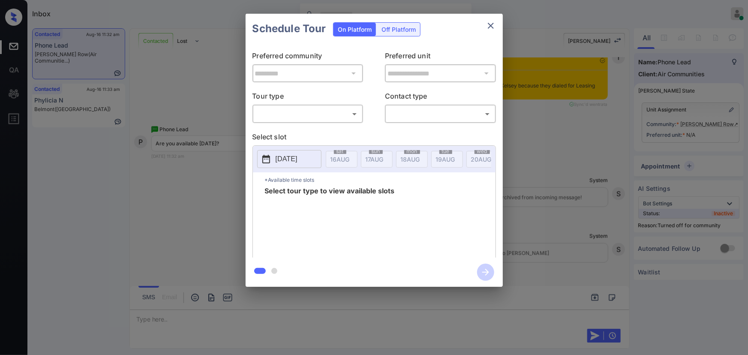
click at [283, 114] on body "Inbox [PERSON_NAME] Online Set yourself offline Set yourself on break Profile S…" at bounding box center [374, 177] width 748 height 355
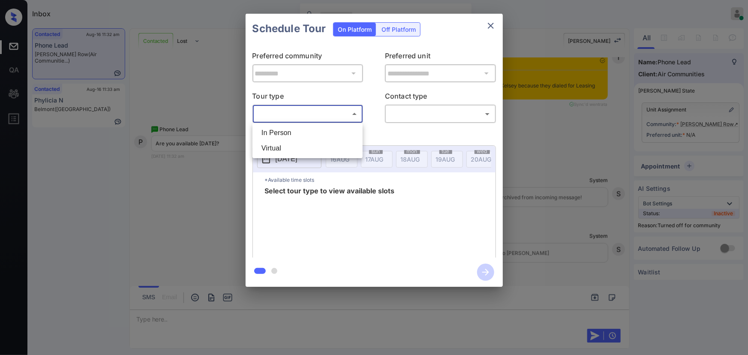
drag, startPoint x: 286, startPoint y: 135, endPoint x: 357, endPoint y: 130, distance: 71.3
click at [288, 130] on li "In Person" at bounding box center [308, 132] width 106 height 15
type input "********"
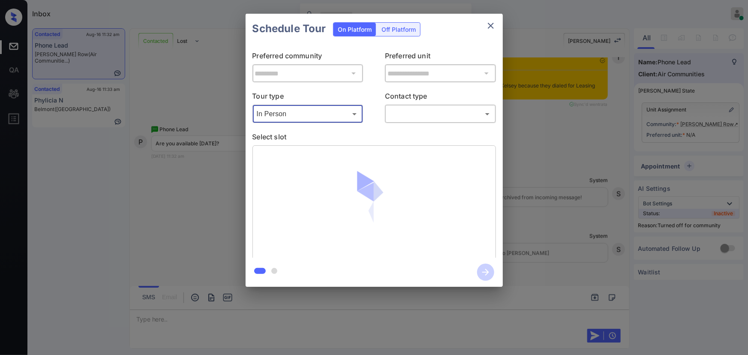
click at [419, 120] on body "Inbox [PERSON_NAME] Online Set yourself offline Set yourself on break Profile S…" at bounding box center [374, 177] width 748 height 355
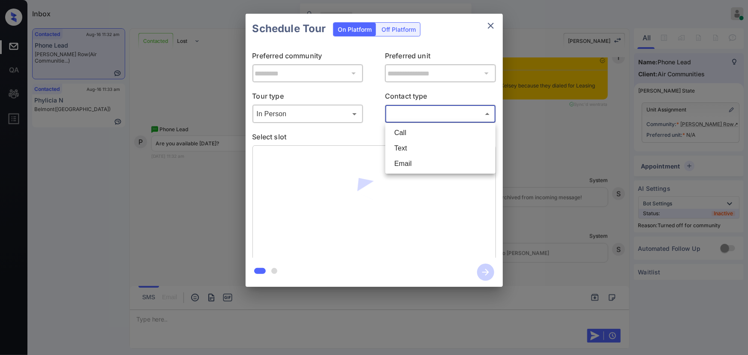
click at [406, 146] on li "Text" at bounding box center [440, 148] width 106 height 15
type input "****"
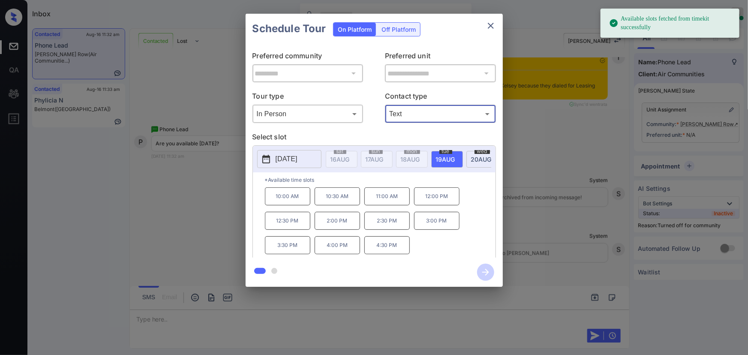
click at [350, 159] on span "19 AUG" at bounding box center [339, 159] width 19 height 7
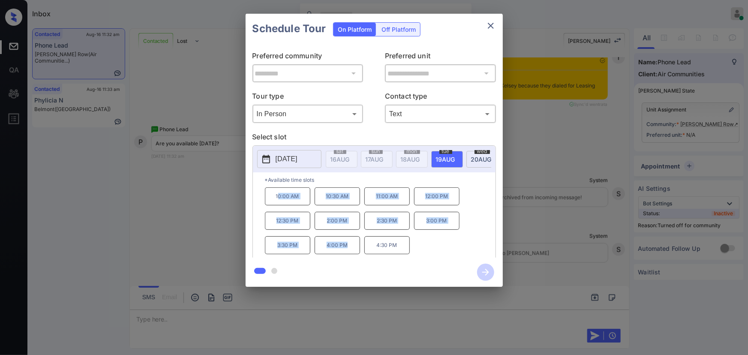
copy div "0:00 AM 10:30 AM 11:00 AM 12:00 PM 12:30 PM 2:00 PM 2:30 PM 3:00 PM 3:30 PM 4:0…"
drag, startPoint x: 346, startPoint y: 246, endPoint x: 279, endPoint y: 201, distance: 81.5
click at [279, 201] on div "10:00 AM 10:30 AM 11:00 AM 12:00 PM 12:30 PM 2:00 PM 2:30 PM 3:00 PM 3:30 PM 4:…" at bounding box center [380, 221] width 231 height 69
click at [396, 321] on div at bounding box center [374, 177] width 748 height 355
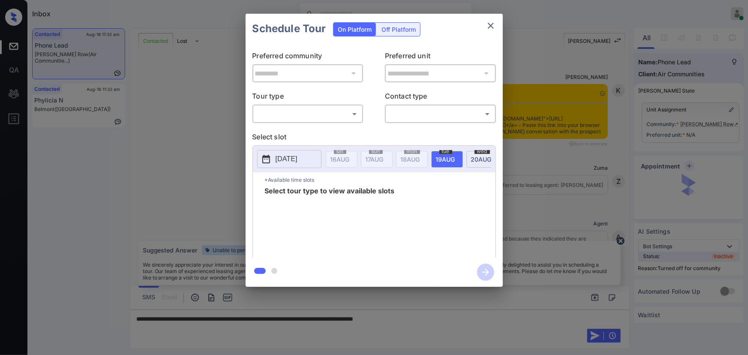
scroll to position [489, 0]
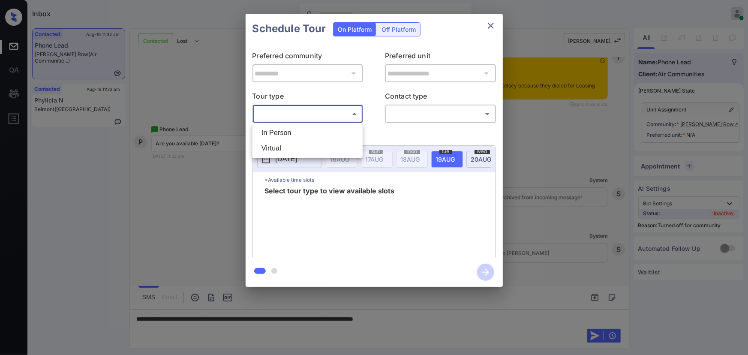
click at [332, 118] on body "Inbox Kenneth Umali Online Set yourself offline Set yourself on break Profile S…" at bounding box center [374, 177] width 748 height 355
drag, startPoint x: 317, startPoint y: 129, endPoint x: 335, endPoint y: 129, distance: 18.0
click at [317, 129] on li "In Person" at bounding box center [308, 132] width 106 height 15
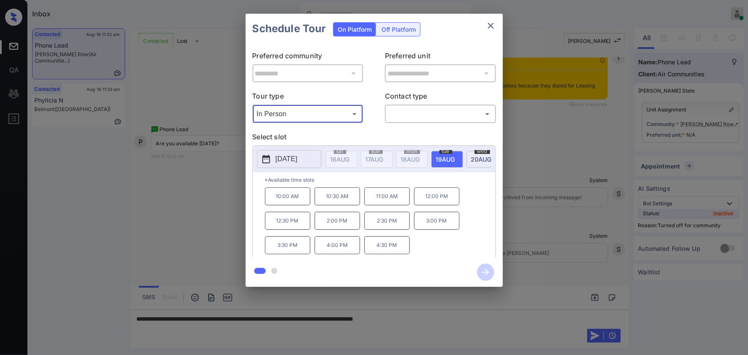
type input "********"
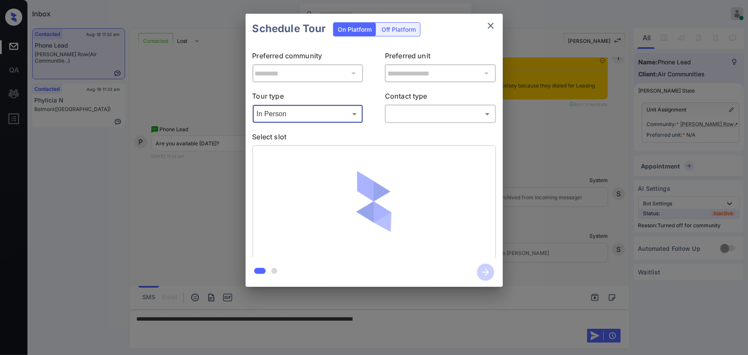
click at [422, 113] on body "Inbox Kenneth Umali Online Set yourself offline Set yourself on break Profile S…" at bounding box center [374, 177] width 748 height 355
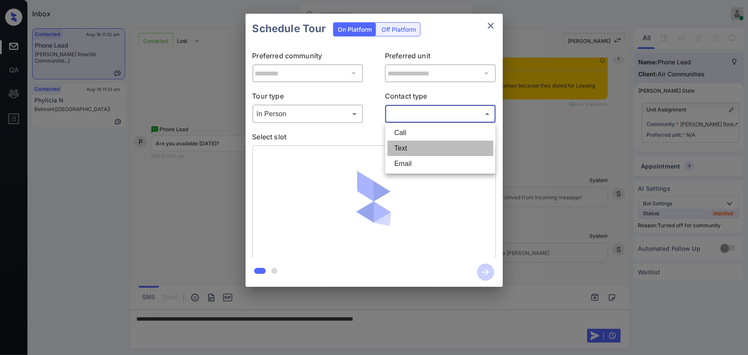
drag, startPoint x: 412, startPoint y: 151, endPoint x: 429, endPoint y: 144, distance: 18.9
click at [413, 151] on li "Text" at bounding box center [440, 148] width 106 height 15
type input "****"
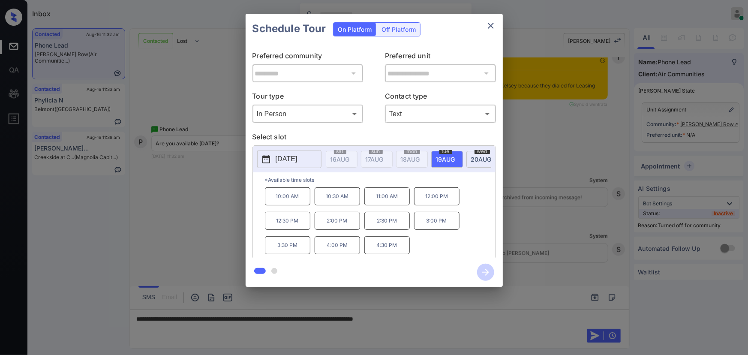
click at [463, 330] on div at bounding box center [374, 177] width 748 height 355
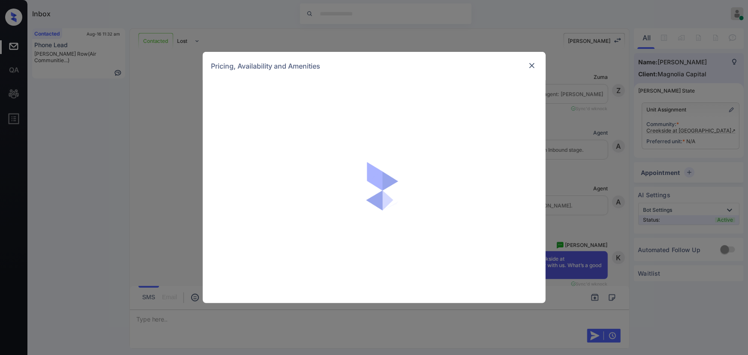
scroll to position [753, 0]
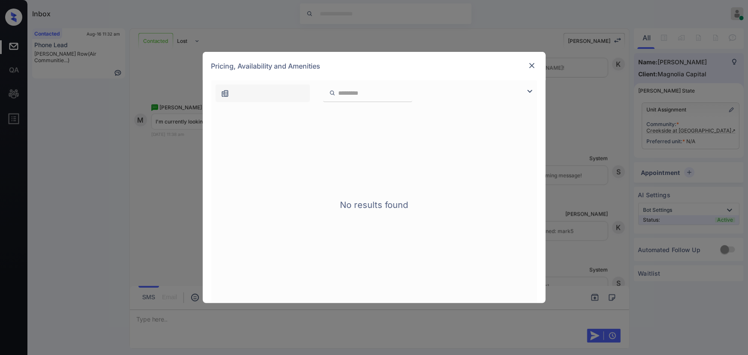
click at [530, 88] on img at bounding box center [530, 91] width 10 height 10
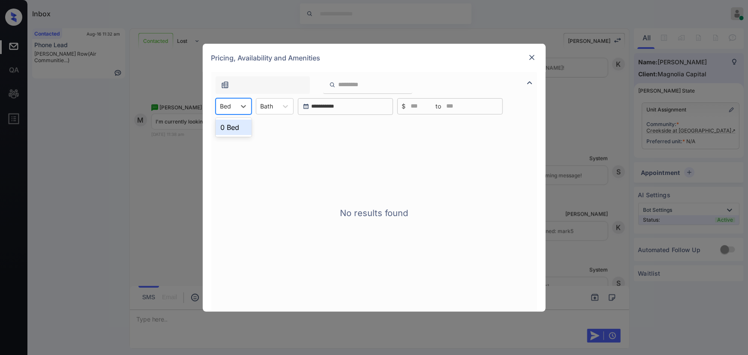
click at [235, 102] on div "Bed" at bounding box center [226, 106] width 20 height 12
click at [234, 125] on div "0 Bed" at bounding box center [234, 127] width 36 height 15
click at [282, 108] on div "Bath" at bounding box center [272, 106] width 21 height 12
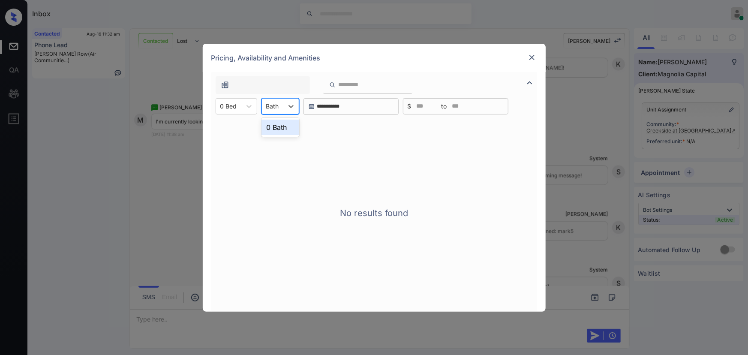
click at [281, 129] on div "0 Bath" at bounding box center [280, 127] width 38 height 15
click at [534, 57] on img at bounding box center [532, 57] width 9 height 9
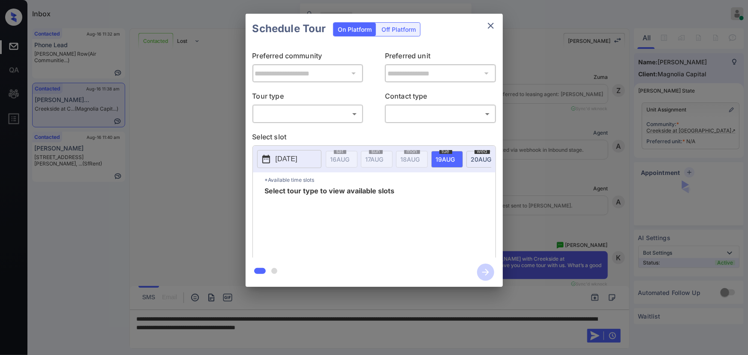
scroll to position [548, 0]
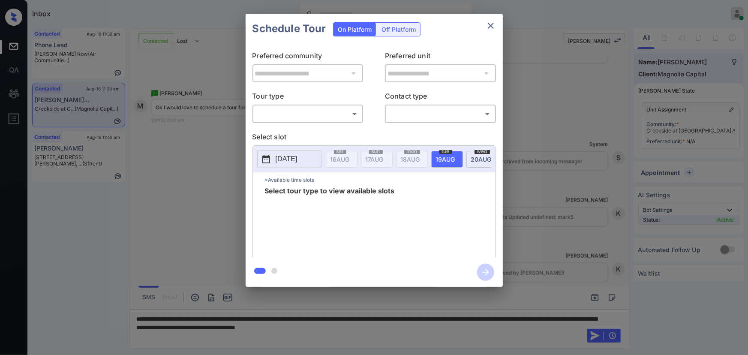
click at [291, 108] on body "Inbox [PERSON_NAME] Online Set yourself offline Set yourself on break Profile S…" at bounding box center [374, 177] width 748 height 355
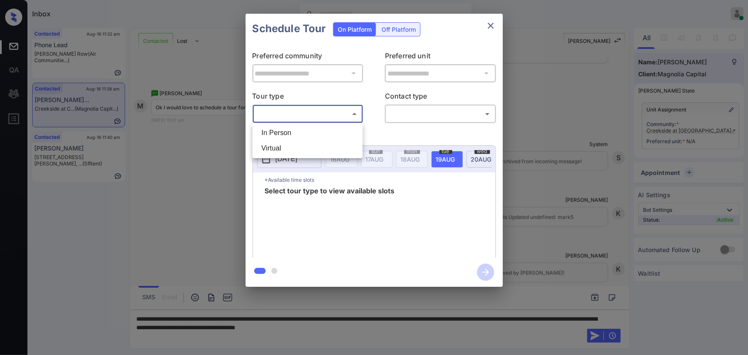
drag, startPoint x: 281, startPoint y: 132, endPoint x: 334, endPoint y: 134, distance: 52.7
click at [281, 133] on li "In Person" at bounding box center [308, 132] width 106 height 15
type input "********"
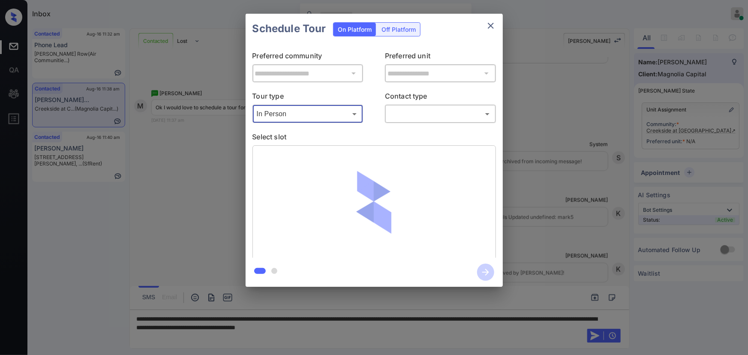
click at [402, 112] on body "Inbox [PERSON_NAME] Online Set yourself offline Set yourself on break Profile S…" at bounding box center [374, 177] width 748 height 355
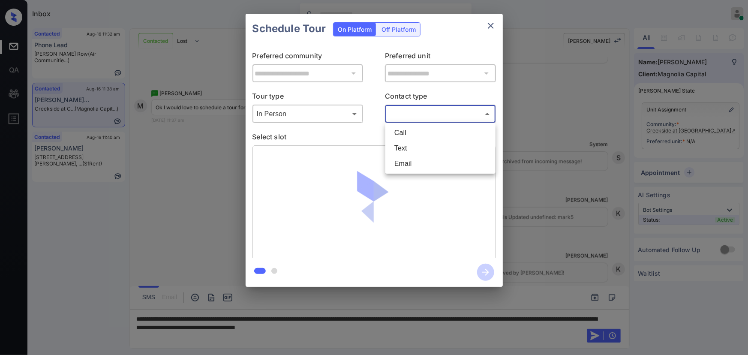
click at [398, 143] on li "Text" at bounding box center [440, 148] width 106 height 15
type input "****"
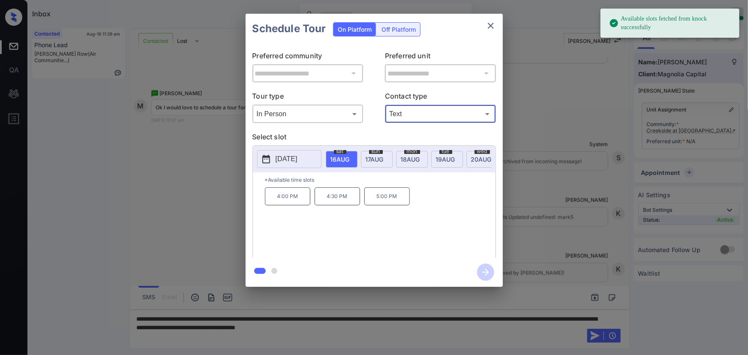
click at [578, 156] on div "**********" at bounding box center [374, 150] width 748 height 300
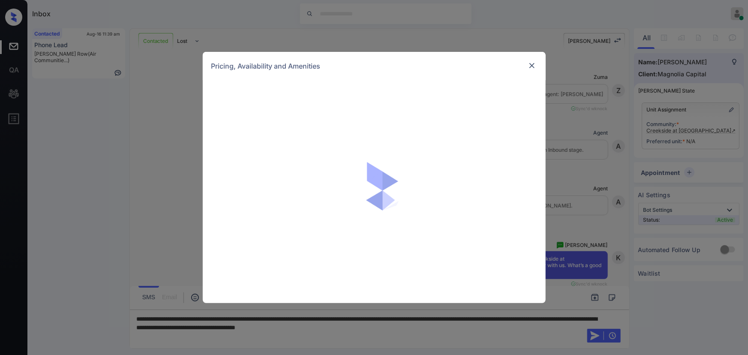
scroll to position [548, 0]
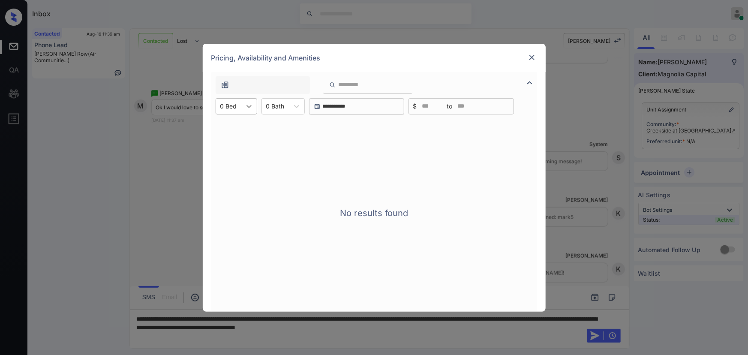
click at [249, 106] on icon at bounding box center [249, 106] width 9 height 9
click at [238, 132] on div "0 Bed" at bounding box center [237, 127] width 42 height 15
click at [291, 104] on icon at bounding box center [291, 106] width 9 height 9
click at [280, 129] on div "0 Bath" at bounding box center [277, 127] width 43 height 15
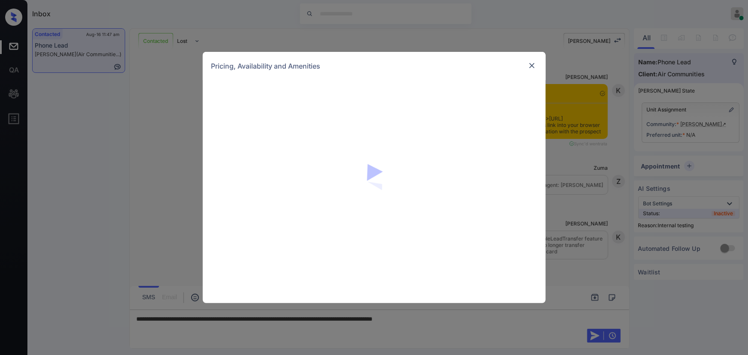
scroll to position [1311, 0]
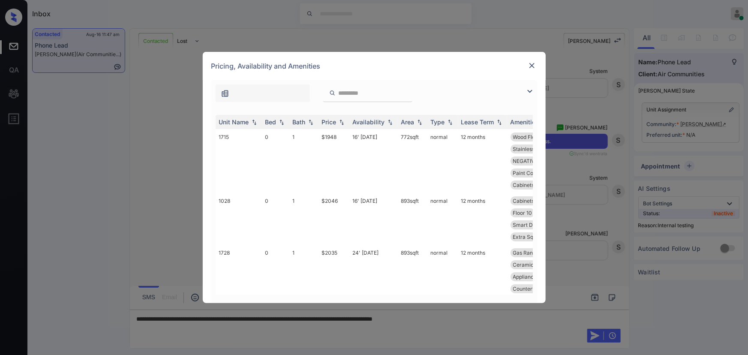
drag, startPoint x: 531, startPoint y: 90, endPoint x: 365, endPoint y: 112, distance: 167.7
click at [531, 90] on img at bounding box center [530, 91] width 10 height 10
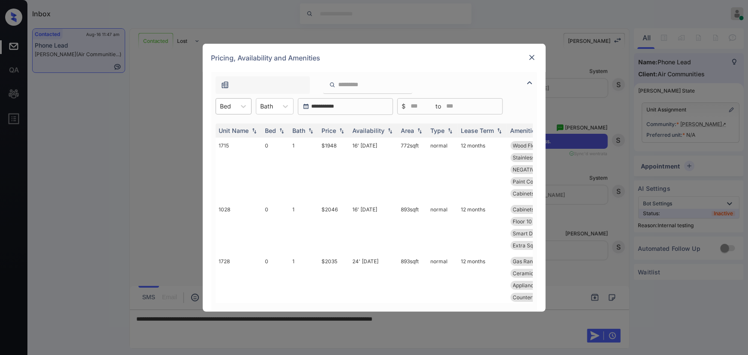
click at [231, 103] on div at bounding box center [225, 106] width 11 height 9
click at [223, 175] on div "3" at bounding box center [234, 173] width 36 height 15
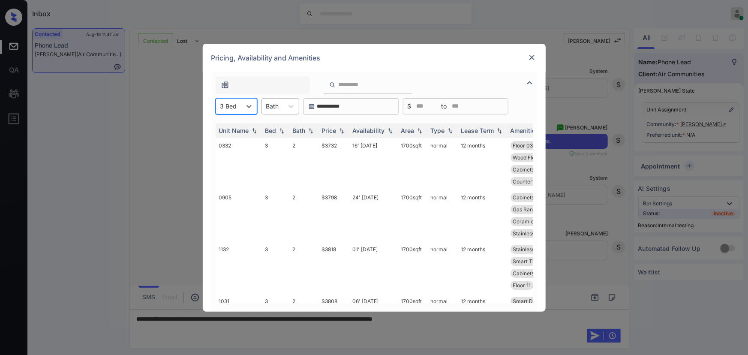
click at [280, 103] on div "Bath" at bounding box center [272, 106] width 21 height 12
click at [271, 159] on div "2" at bounding box center [280, 157] width 38 height 15
click at [338, 129] on img at bounding box center [341, 130] width 9 height 6
click at [339, 129] on img at bounding box center [341, 130] width 9 height 6
copy td "$3606"
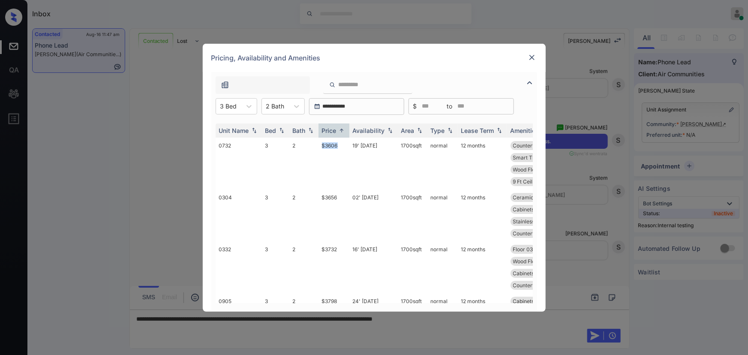
drag, startPoint x: 319, startPoint y: 144, endPoint x: 420, endPoint y: 107, distance: 107.2
click at [320, 144] on td "$3606" at bounding box center [333, 164] width 31 height 52
click at [531, 57] on img at bounding box center [532, 57] width 9 height 9
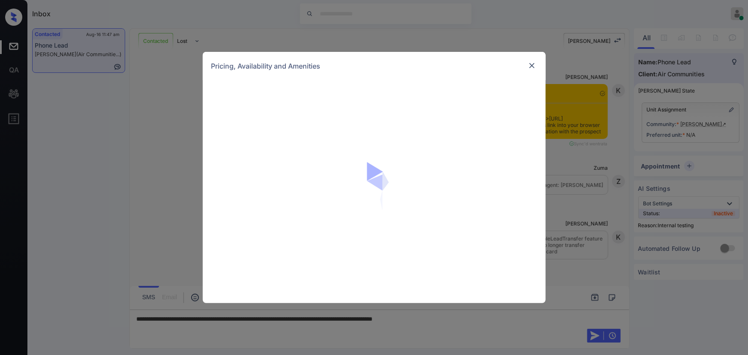
scroll to position [1207, 0]
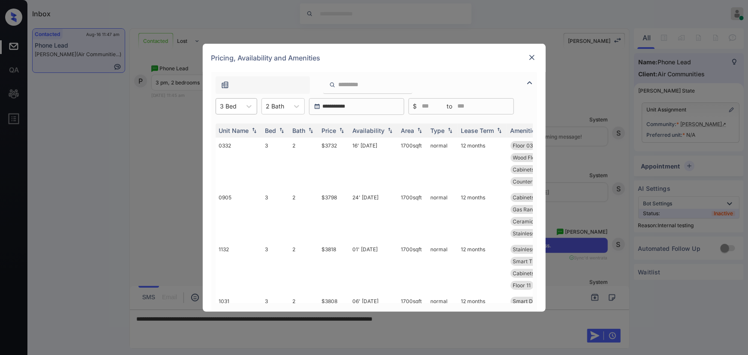
click at [240, 105] on div "3 Bed" at bounding box center [228, 106] width 25 height 12
click at [225, 154] on div "2" at bounding box center [237, 157] width 42 height 15
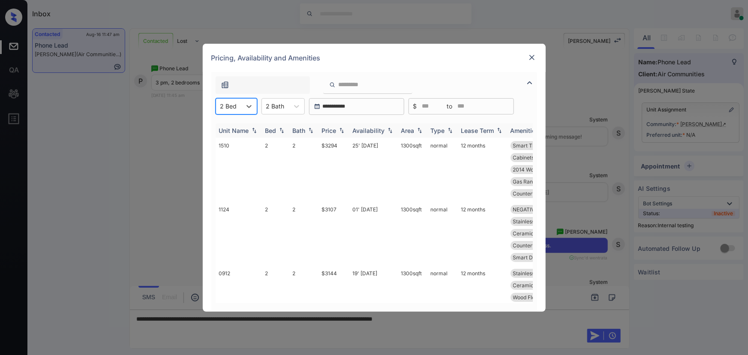
click at [345, 127] on img at bounding box center [341, 130] width 9 height 6
click at [343, 132] on img at bounding box center [341, 130] width 9 height 6
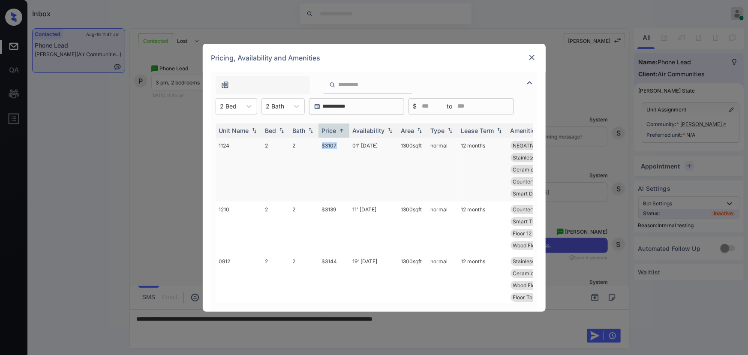
drag, startPoint x: 339, startPoint y: 143, endPoint x: 321, endPoint y: 142, distance: 17.2
click at [321, 142] on td "$3107" at bounding box center [333, 170] width 31 height 64
copy td "$3107"
click at [531, 56] on img at bounding box center [532, 57] width 9 height 9
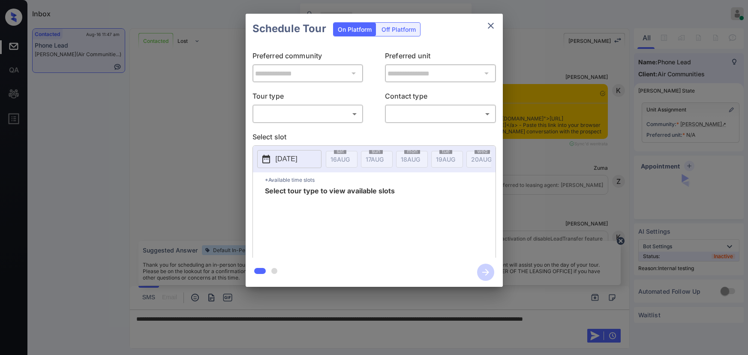
click at [264, 107] on body "Inbox Kenneth Umali Online Set yourself offline Set yourself on break Profile S…" at bounding box center [374, 177] width 748 height 355
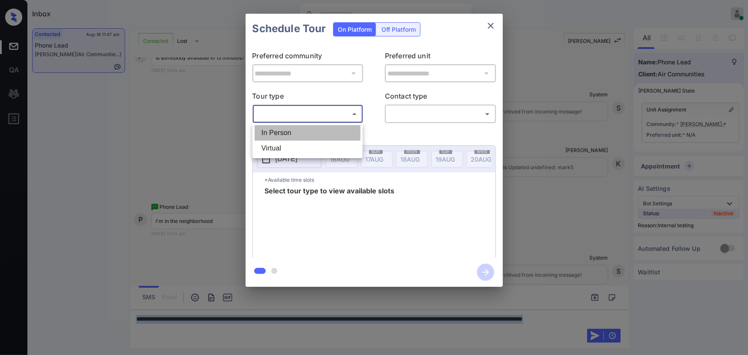
drag, startPoint x: 279, startPoint y: 133, endPoint x: 309, endPoint y: 132, distance: 30.4
click at [280, 133] on li "In Person" at bounding box center [308, 132] width 106 height 15
type input "********"
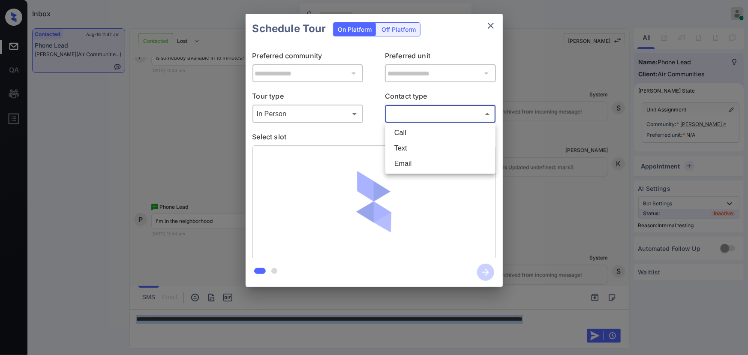
click at [421, 114] on body "Inbox Kenneth Umali Online Set yourself offline Set yourself on break Profile S…" at bounding box center [374, 177] width 748 height 355
click at [405, 142] on li "Text" at bounding box center [440, 148] width 106 height 15
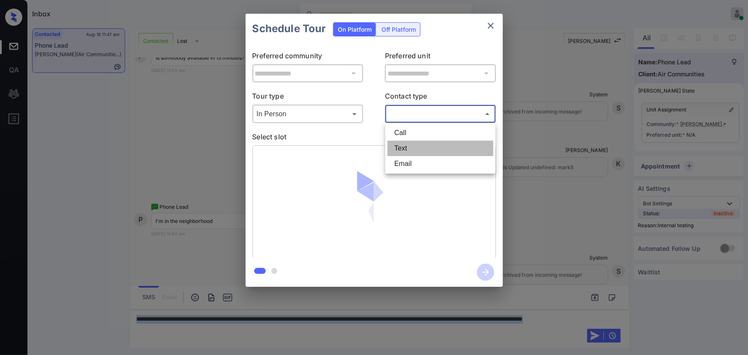
type input "****"
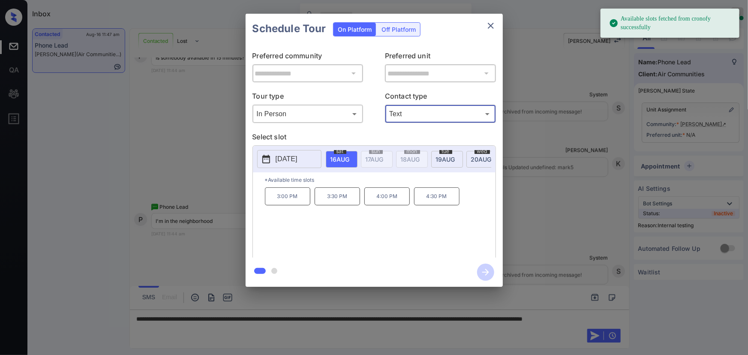
click at [289, 201] on p "3:00 PM" at bounding box center [287, 196] width 45 height 18
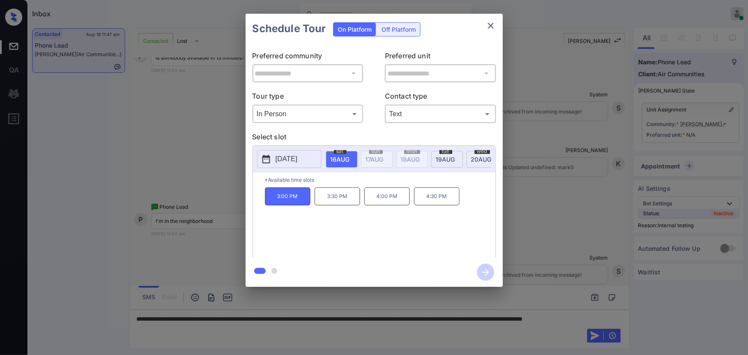
click at [489, 27] on icon "close" at bounding box center [491, 26] width 6 height 6
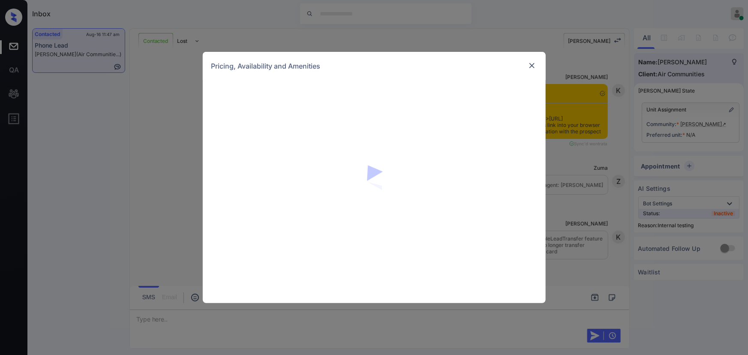
scroll to position [1774, 0]
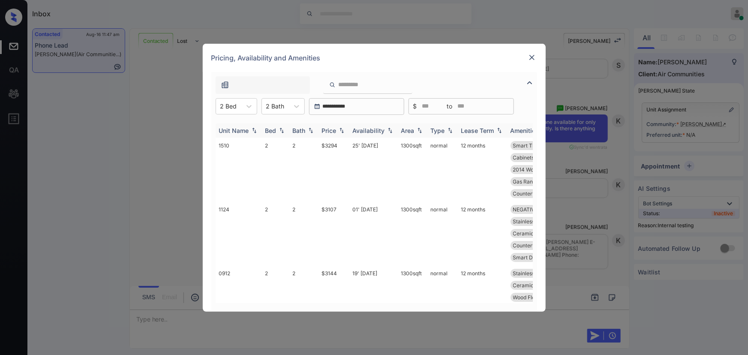
click at [336, 129] on div "Price" at bounding box center [329, 130] width 15 height 7
click at [332, 145] on td "$3107" at bounding box center [333, 170] width 31 height 64
click at [332, 144] on td "$3107" at bounding box center [333, 170] width 31 height 64
click at [531, 57] on img at bounding box center [532, 57] width 9 height 9
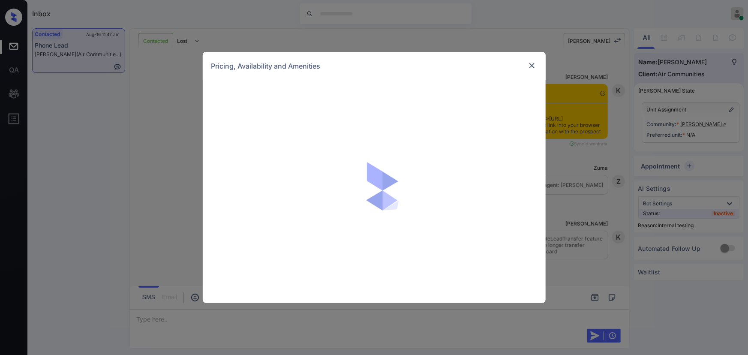
scroll to position [1774, 0]
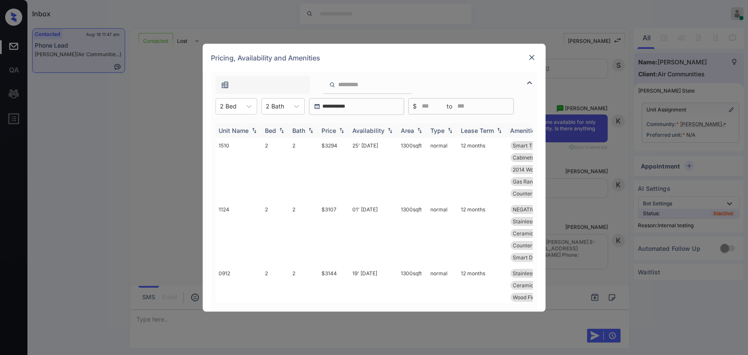
click at [343, 128] on img at bounding box center [341, 130] width 9 height 6
click at [337, 142] on td "$3107" at bounding box center [333, 170] width 31 height 64
click at [337, 141] on td "$3107" at bounding box center [333, 170] width 31 height 64
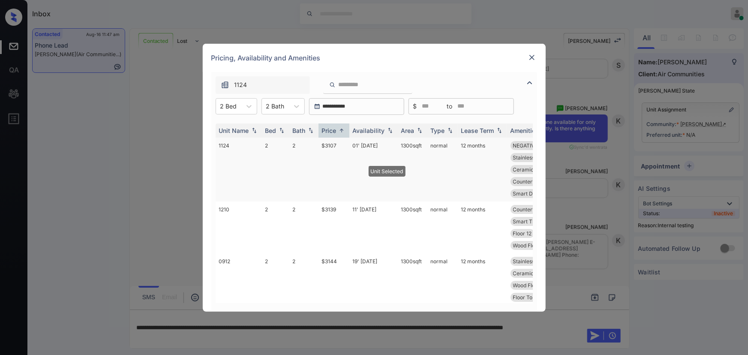
click at [338, 139] on td "$3107" at bounding box center [333, 170] width 31 height 64
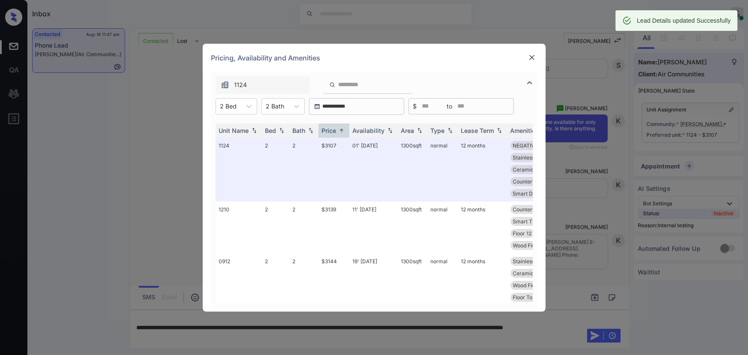
click at [534, 55] on img at bounding box center [532, 57] width 9 height 9
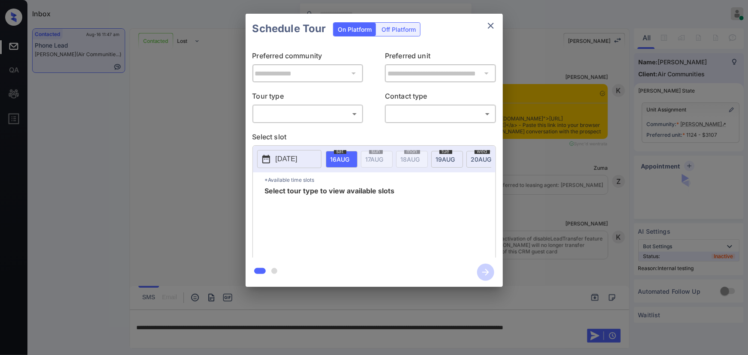
scroll to position [1020, 0]
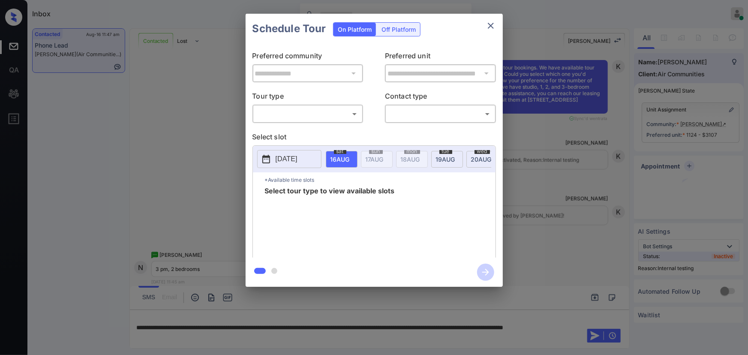
click at [310, 114] on body "Inbox [PERSON_NAME] Online Set yourself offline Set yourself on break Profile S…" at bounding box center [374, 177] width 748 height 355
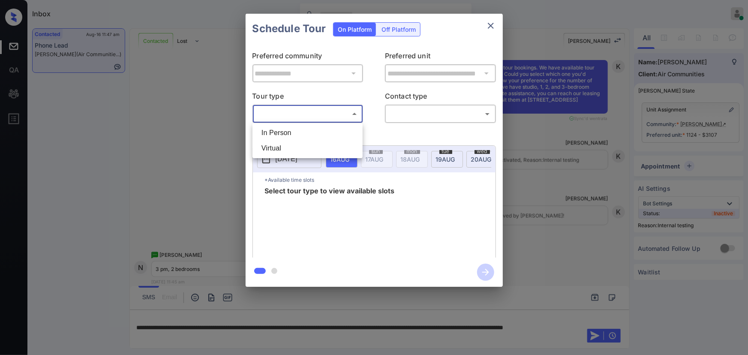
drag, startPoint x: 296, startPoint y: 131, endPoint x: 372, endPoint y: 121, distance: 76.9
click at [300, 129] on li "In Person" at bounding box center [308, 132] width 106 height 15
type input "********"
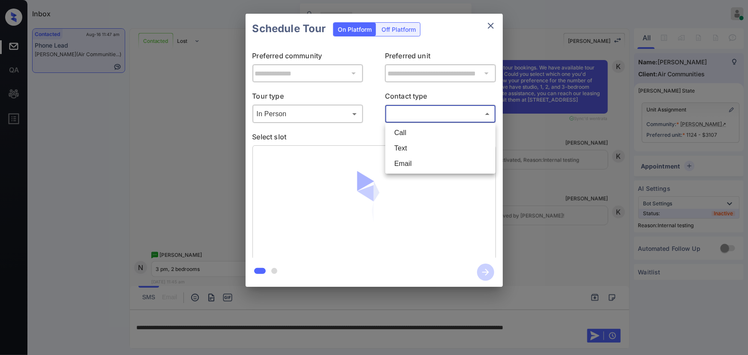
drag, startPoint x: 417, startPoint y: 108, endPoint x: 413, endPoint y: 127, distance: 19.2
click at [417, 108] on body "Inbox Kenneth Umali Online Set yourself offline Set yourself on break Profile S…" at bounding box center [374, 177] width 748 height 355
click at [397, 145] on li "Text" at bounding box center [440, 148] width 106 height 15
type input "****"
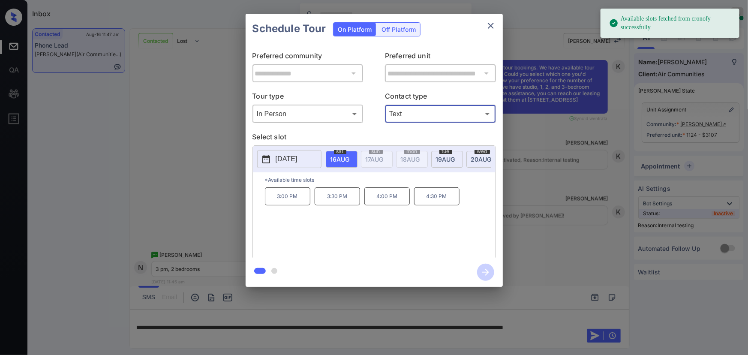
click at [295, 202] on p "3:00 PM" at bounding box center [287, 196] width 45 height 18
click at [489, 274] on icon "button" at bounding box center [485, 272] width 17 height 17
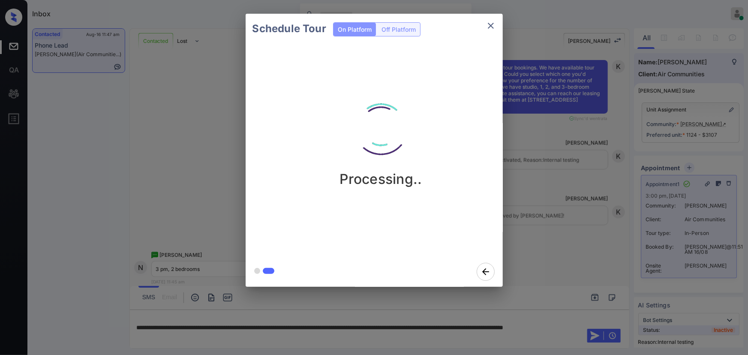
drag, startPoint x: 490, startPoint y: 24, endPoint x: 456, endPoint y: 140, distance: 120.6
click at [478, 145] on div "Schedule Tour On Platform Off Platform Processing.." at bounding box center [374, 150] width 257 height 273
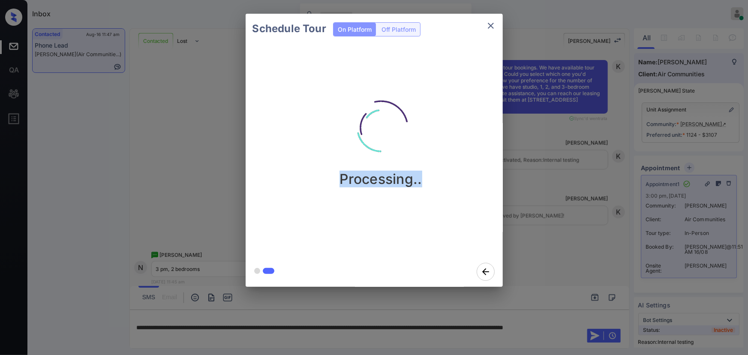
drag, startPoint x: 431, startPoint y: 187, endPoint x: 290, endPoint y: 186, distance: 141.0
click at [290, 186] on div "Processing.." at bounding box center [381, 150] width 271 height 213
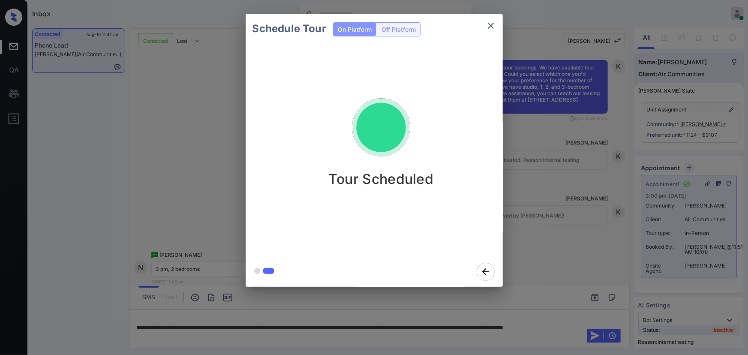
click at [487, 25] on icon "close" at bounding box center [491, 26] width 10 height 10
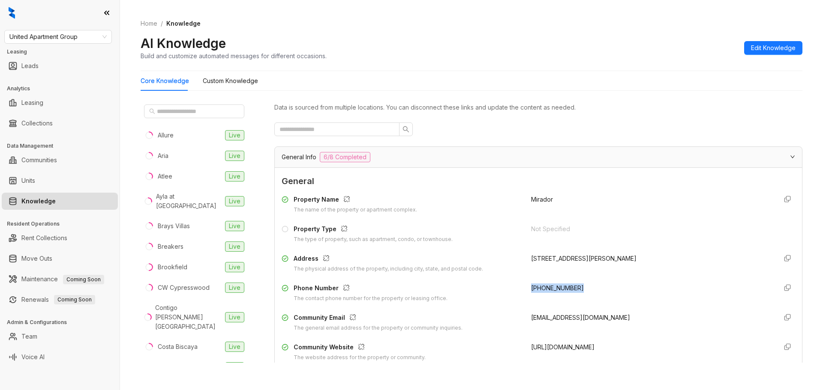
scroll to position [41, 0]
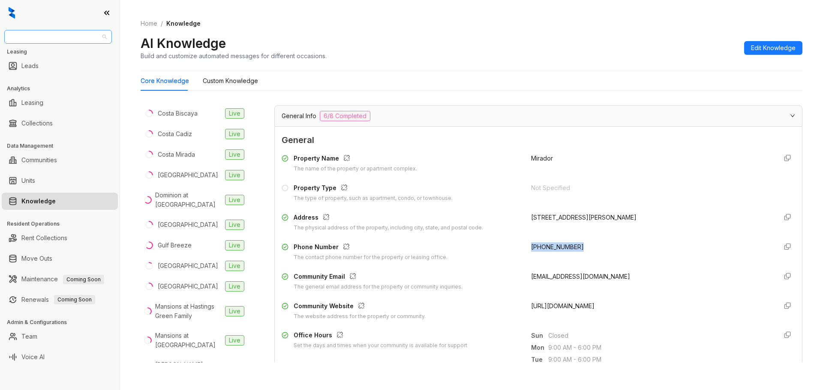
click at [90, 36] on span "United Apartment Group" at bounding box center [57, 36] width 97 height 13
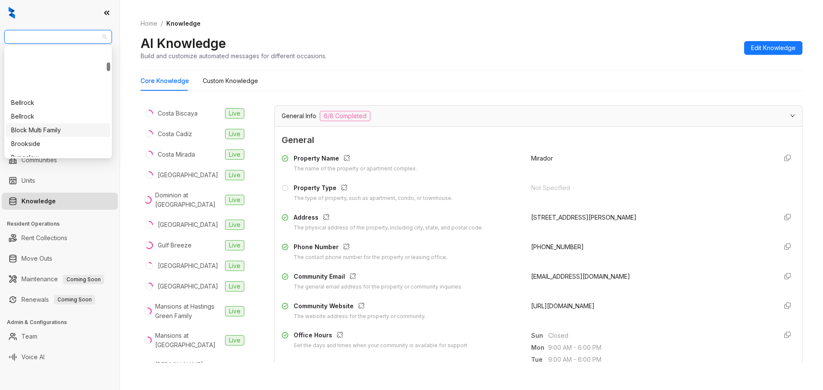
scroll to position [286, 0]
click at [51, 81] on div "Case and Associates" at bounding box center [58, 82] width 94 height 9
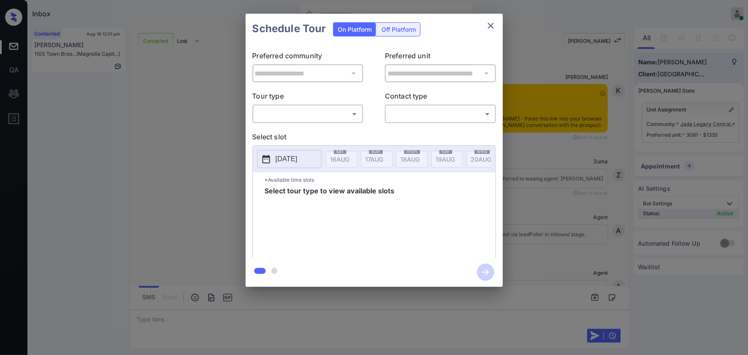
scroll to position [1272, 0]
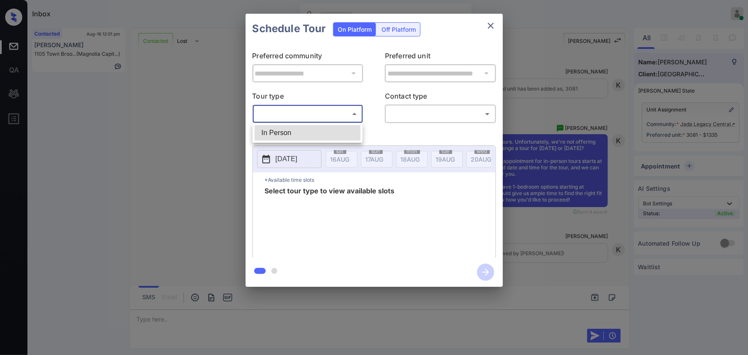
click at [295, 117] on body "Inbox [PERSON_NAME] Online Set yourself offline Set yourself on break Profile S…" at bounding box center [374, 177] width 748 height 355
click at [289, 132] on li "In Person" at bounding box center [308, 132] width 106 height 15
type input "********"
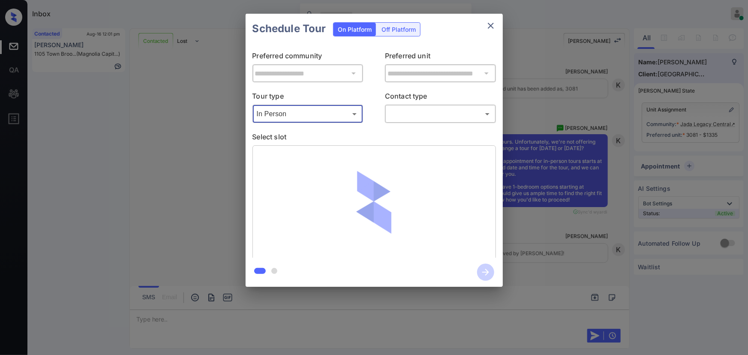
click at [416, 113] on body "Inbox [PERSON_NAME] Online Set yourself offline Set yourself on break Profile S…" at bounding box center [374, 177] width 748 height 355
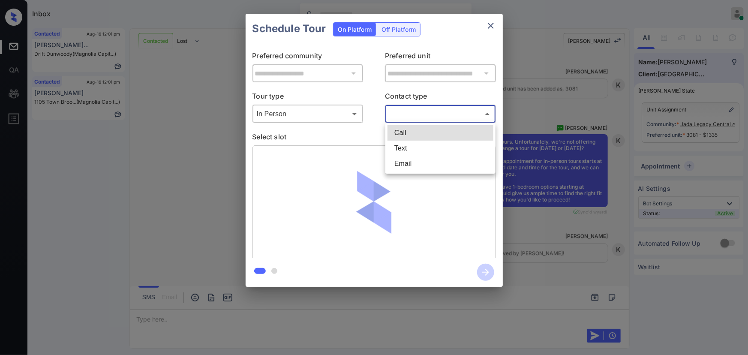
click at [412, 157] on li "Email" at bounding box center [440, 163] width 106 height 15
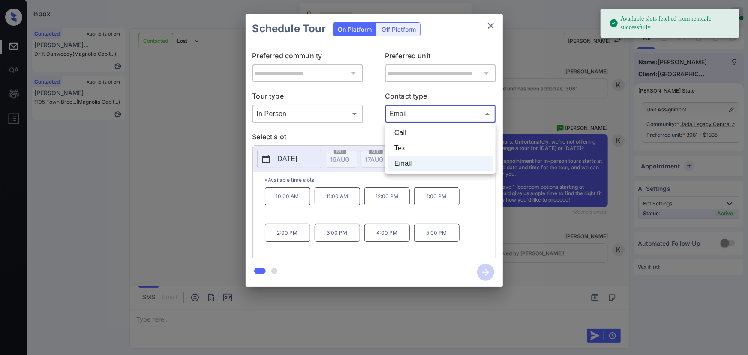
click at [418, 111] on body "Available slots fetched from rentcafe successfully Inbox [PERSON_NAME] Online S…" at bounding box center [374, 177] width 748 height 355
click at [408, 147] on li "Text" at bounding box center [440, 148] width 106 height 15
type input "****"
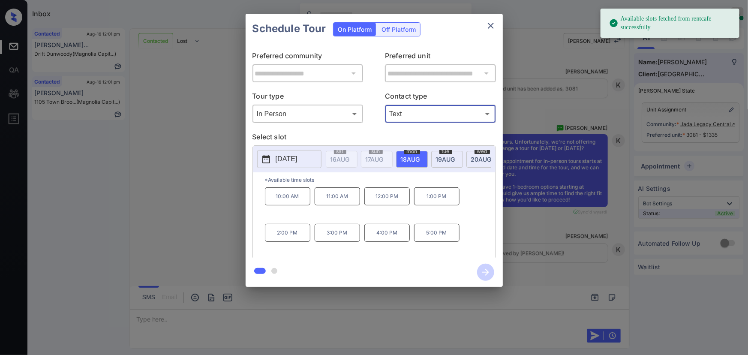
click at [291, 157] on p "2025-08-18" at bounding box center [287, 159] width 22 height 10
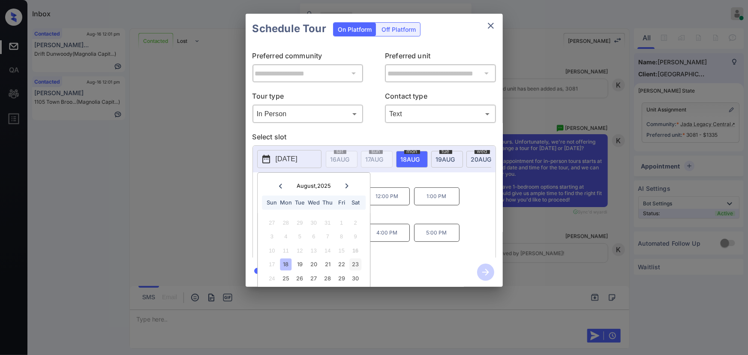
click at [354, 266] on div "23" at bounding box center [356, 264] width 12 height 12
click at [440, 250] on div "10:00 AM 11:00 AM 12:00 PM 1:00 PM 2:00 PM 3:00 PM 4:00 PM" at bounding box center [380, 221] width 231 height 69
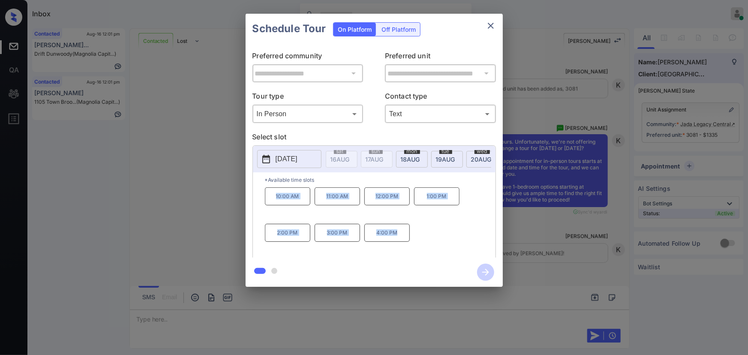
copy div "10:00 AM 11:00 AM 12:00 PM 1:00 PM 2:00 PM 3:00 PM 4:00 PM"
drag, startPoint x: 399, startPoint y: 237, endPoint x: 254, endPoint y: 198, distance: 150.3
click at [254, 198] on div "*Available time slots 10:00 AM 11:00 AM 12:00 PM 1:00 PM 2:00 PM 3:00 PM 4:00 PM" at bounding box center [374, 216] width 243 height 88
click at [334, 317] on div at bounding box center [374, 177] width 748 height 355
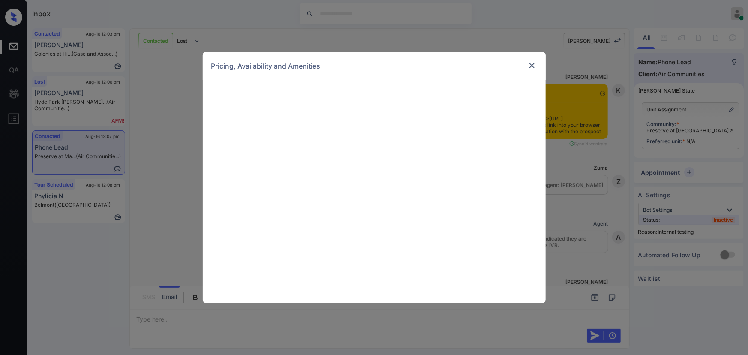
scroll to position [1427, 0]
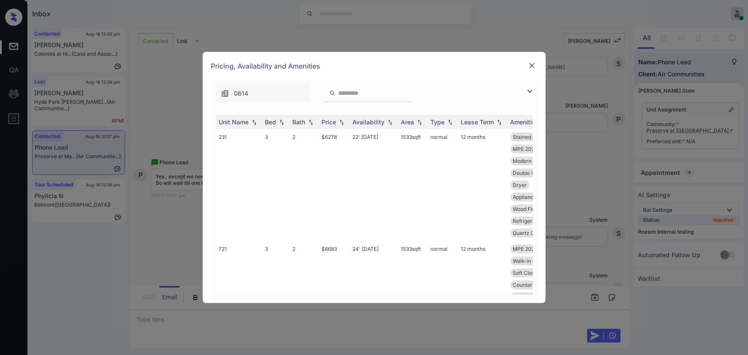
click at [534, 91] on img at bounding box center [530, 91] width 10 height 10
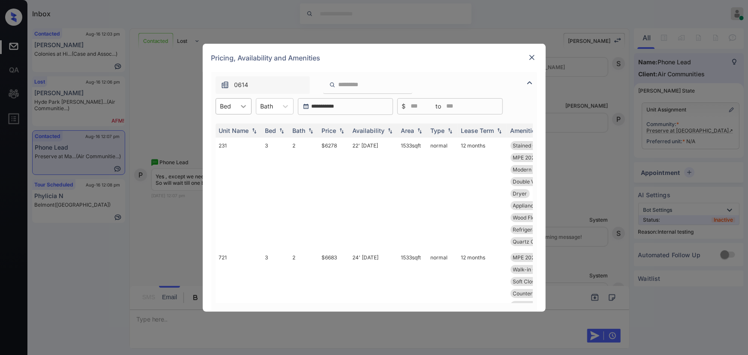
click at [240, 99] on div at bounding box center [243, 106] width 15 height 15
click at [276, 108] on div "Bath" at bounding box center [266, 106] width 21 height 12
click at [532, 57] on img at bounding box center [532, 57] width 9 height 9
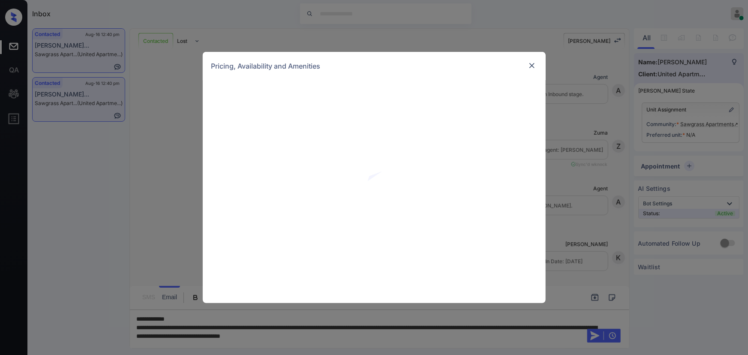
scroll to position [862, 0]
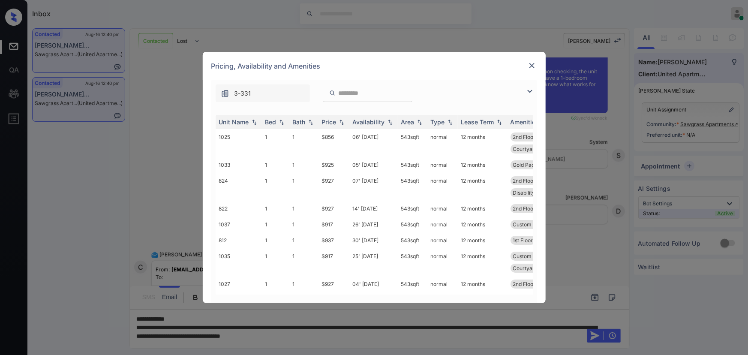
click at [530, 91] on img at bounding box center [530, 91] width 10 height 10
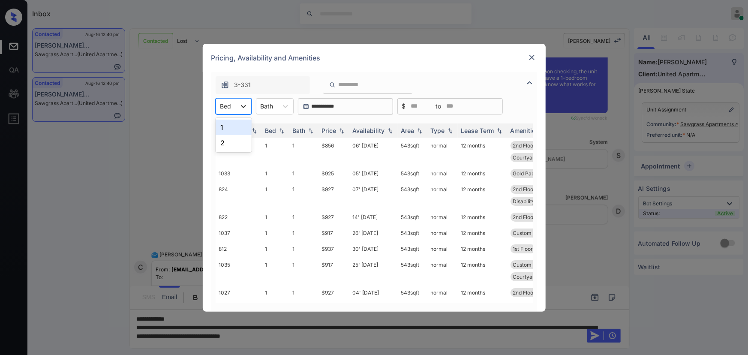
click at [236, 107] on div at bounding box center [243, 106] width 15 height 15
click at [227, 128] on div "1" at bounding box center [234, 127] width 36 height 15
click at [339, 129] on img at bounding box center [341, 130] width 9 height 6
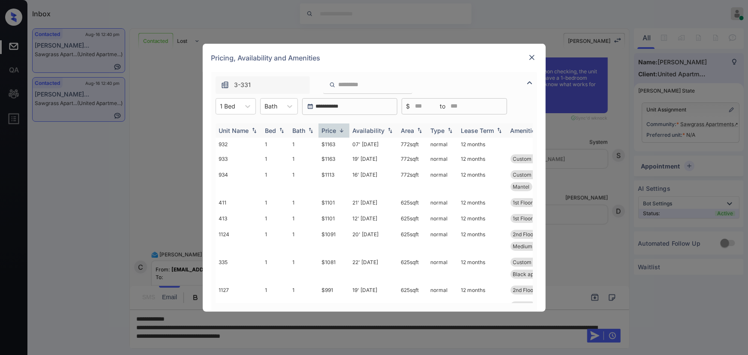
click at [339, 129] on img at bounding box center [341, 130] width 9 height 6
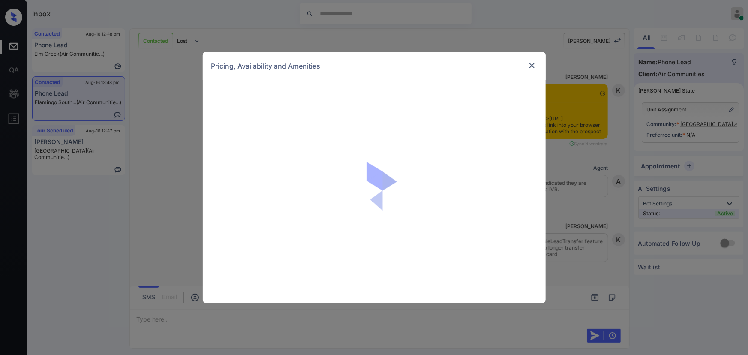
scroll to position [855, 0]
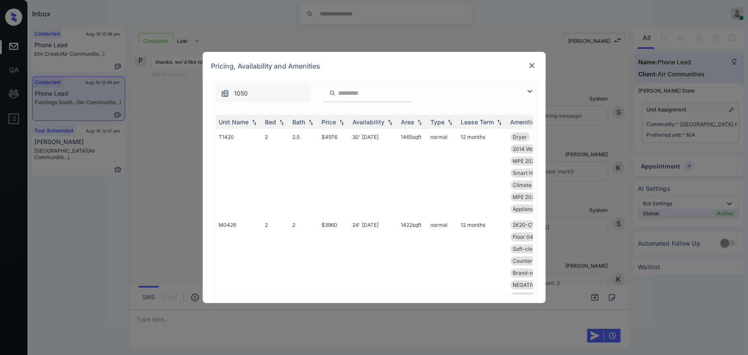
click at [530, 91] on img at bounding box center [530, 91] width 10 height 10
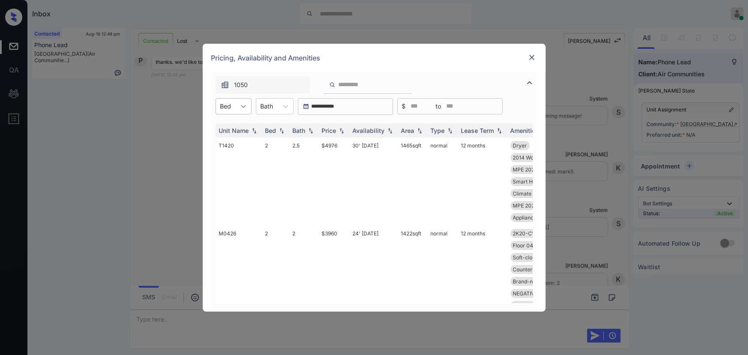
click at [241, 106] on icon at bounding box center [243, 106] width 9 height 9
click at [226, 156] on div "2" at bounding box center [234, 157] width 36 height 15
click at [159, 159] on div "**********" at bounding box center [374, 177] width 748 height 355
click at [531, 57] on img at bounding box center [532, 57] width 9 height 9
